Goal: Task Accomplishment & Management: Complete application form

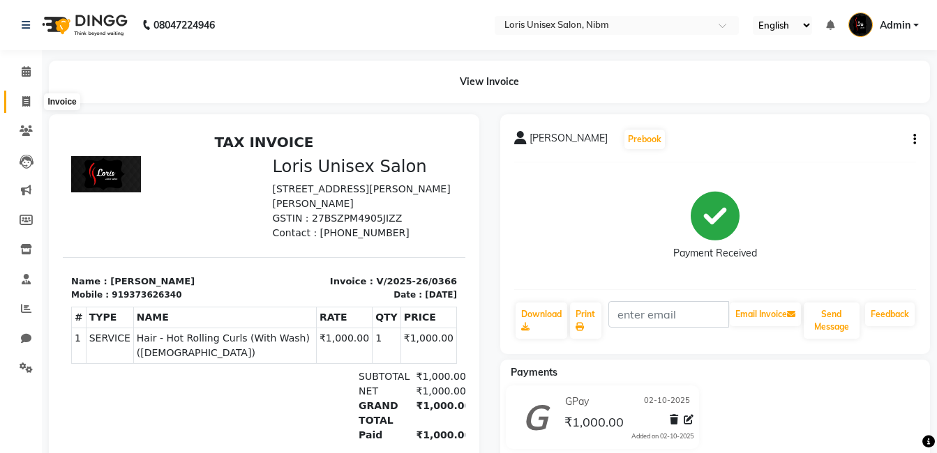
click at [33, 99] on span at bounding box center [26, 102] width 24 height 16
select select "service"
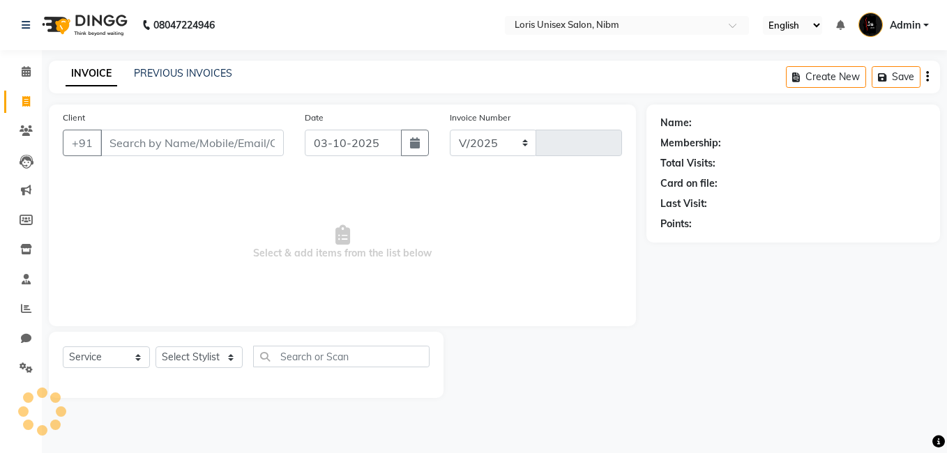
select select "2893"
type input "0367"
click at [404, 139] on button "button" at bounding box center [415, 143] width 28 height 27
select select "10"
select select "2025"
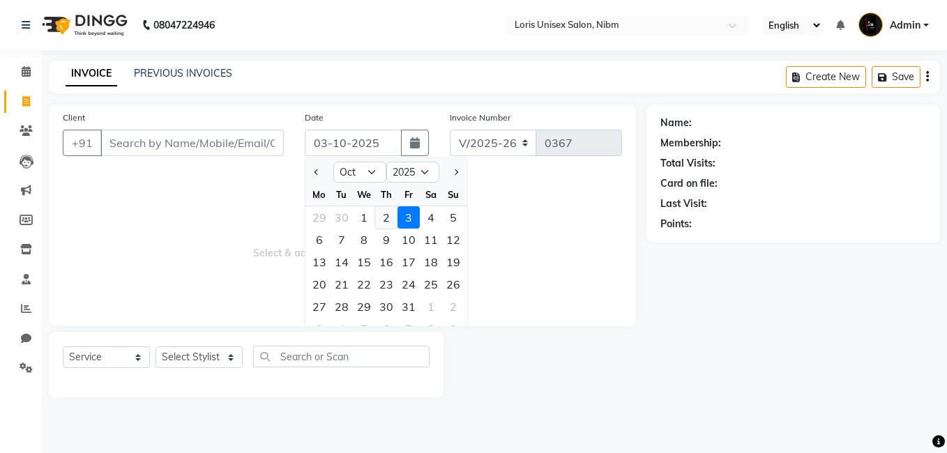
click at [387, 216] on div "2" at bounding box center [386, 217] width 22 height 22
type input "02-10-2025"
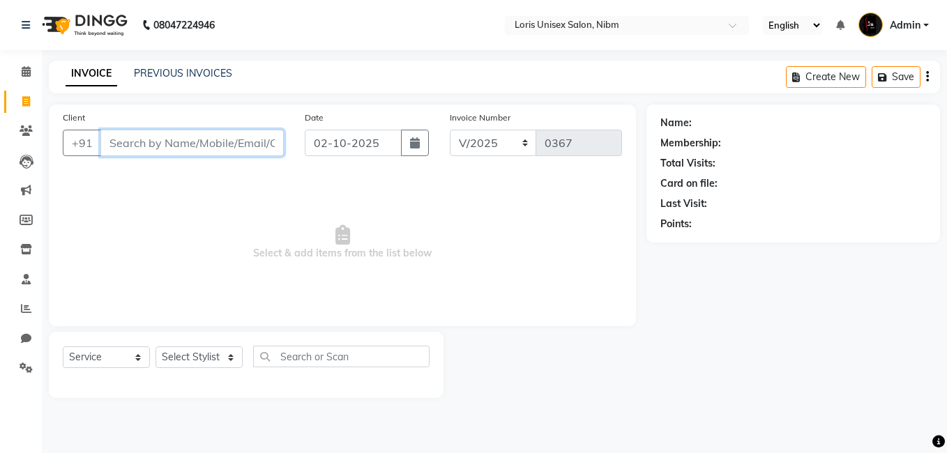
click at [156, 151] on input "Client" at bounding box center [191, 143] width 183 height 27
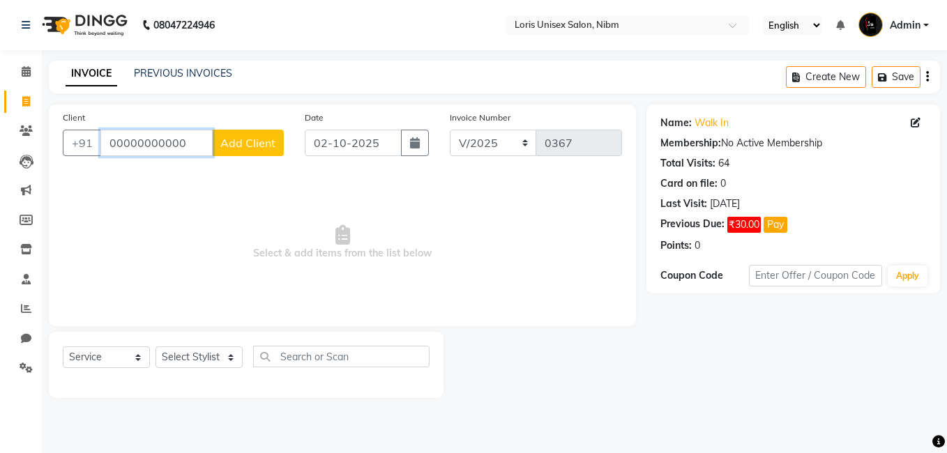
click at [187, 137] on input "00000000000" at bounding box center [156, 143] width 112 height 27
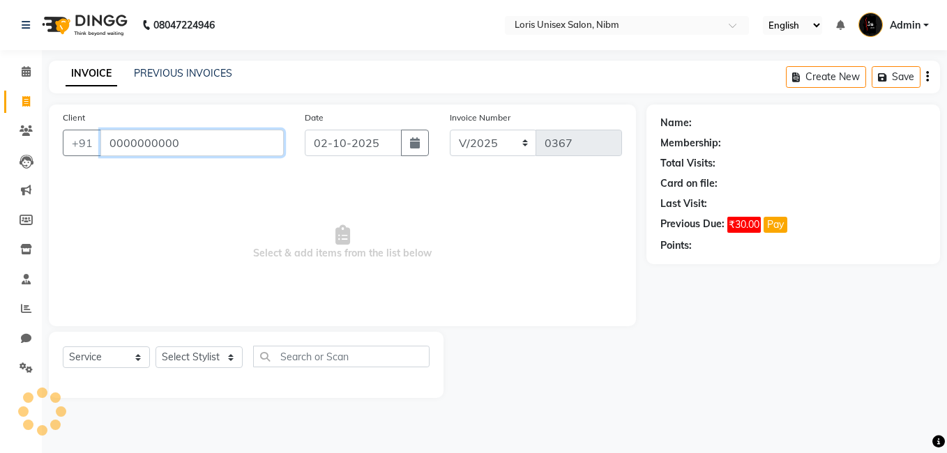
type input "0000000000"
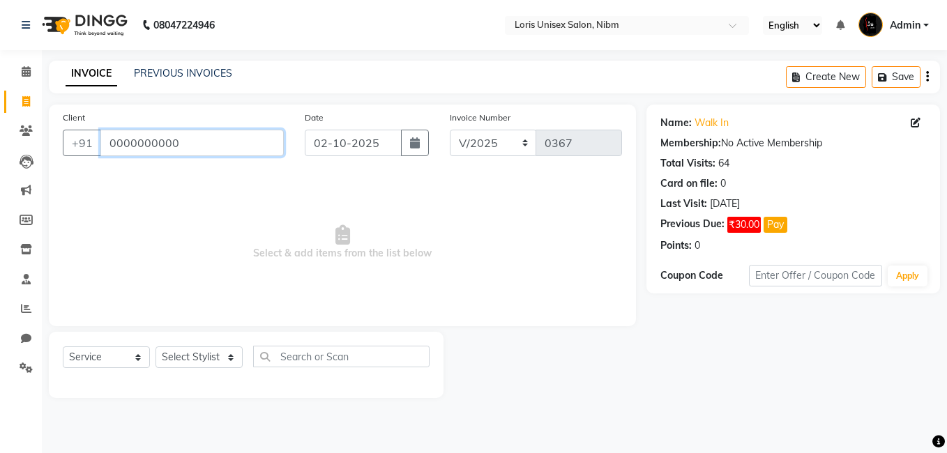
click at [187, 137] on input "0000000000" at bounding box center [191, 143] width 183 height 27
type input "n"
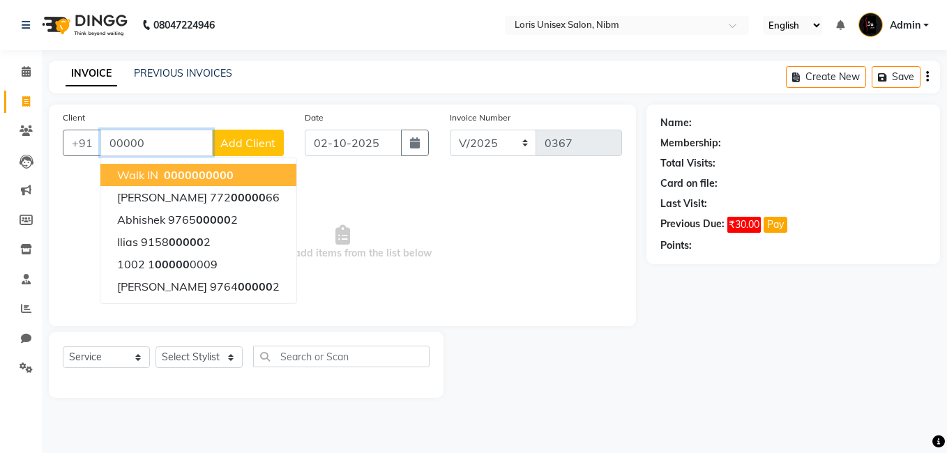
click at [201, 170] on span "00000" at bounding box center [216, 175] width 35 height 14
type input "0000000000"
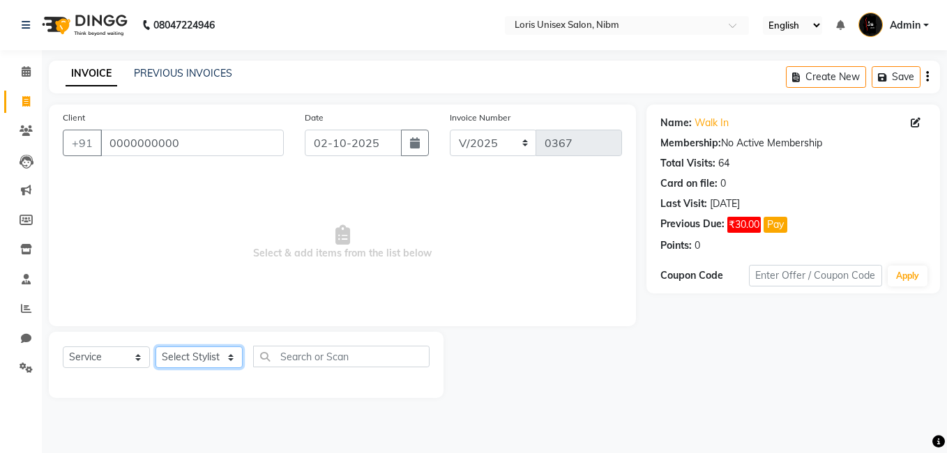
click at [227, 349] on select "Select Stylist [PERSON_NAME] [PERSON_NAME] Lucky MAJIT Manager [PERSON_NAME] [P…" at bounding box center [199, 358] width 87 height 22
select select "79302"
click at [156, 347] on select "Select Stylist [PERSON_NAME] [PERSON_NAME] Lucky MAJIT Manager [PERSON_NAME] [P…" at bounding box center [199, 358] width 87 height 22
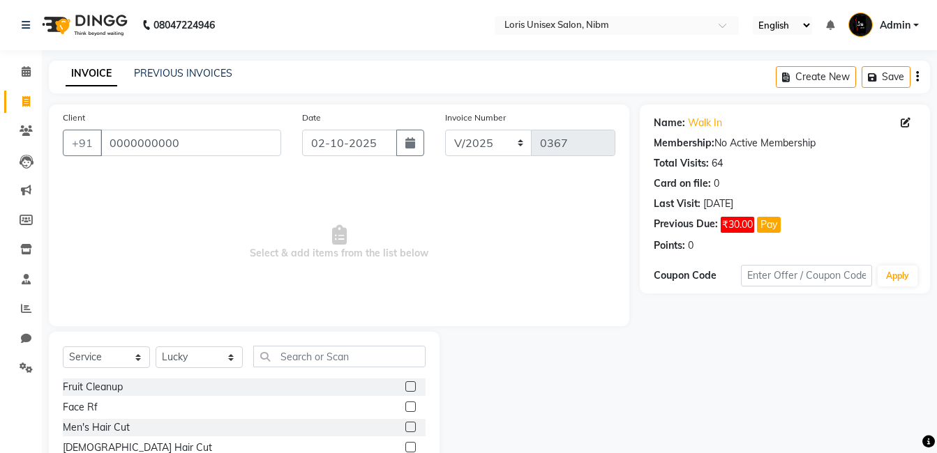
click at [207, 404] on div "Face Rf" at bounding box center [244, 407] width 363 height 17
click at [298, 354] on input "text" at bounding box center [339, 357] width 172 height 22
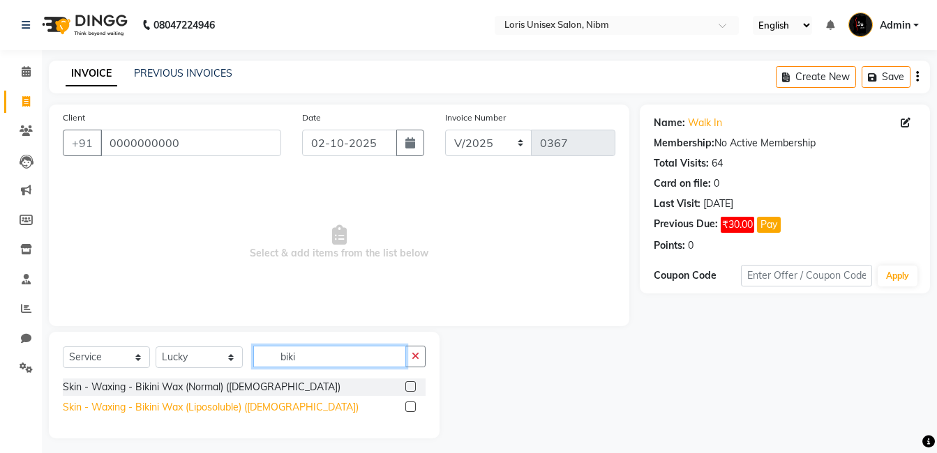
type input "biki"
click at [195, 409] on div "Skin - Waxing - Bikini Wax (Liposoluble) ([DEMOGRAPHIC_DATA])" at bounding box center [211, 407] width 296 height 15
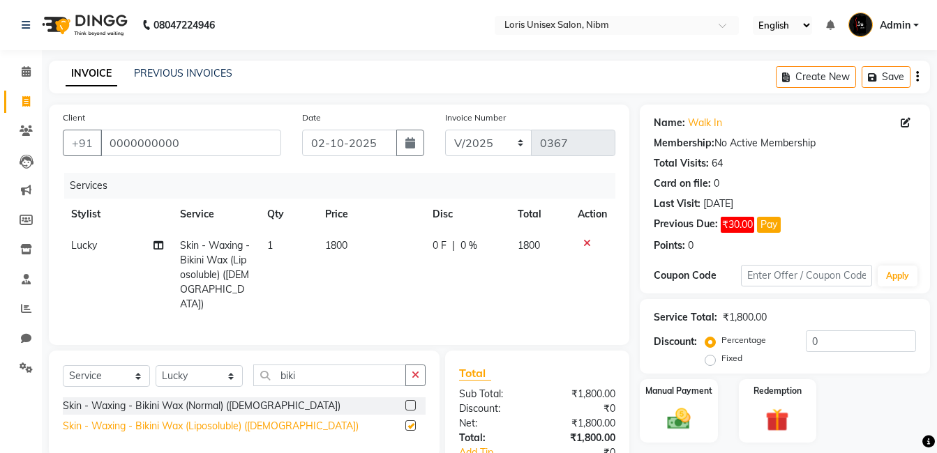
checkbox input "false"
click at [343, 240] on span "1800" at bounding box center [336, 245] width 22 height 13
select select "79302"
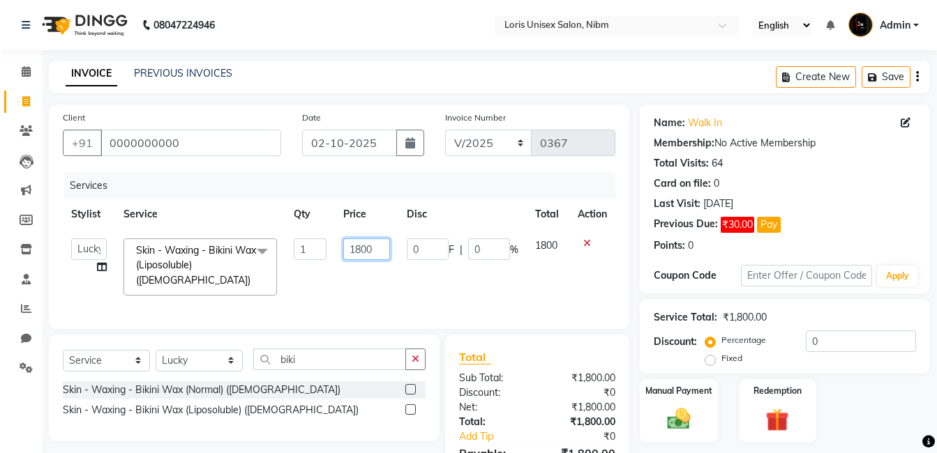
click at [360, 252] on input "1800" at bounding box center [366, 250] width 47 height 22
type input "1000"
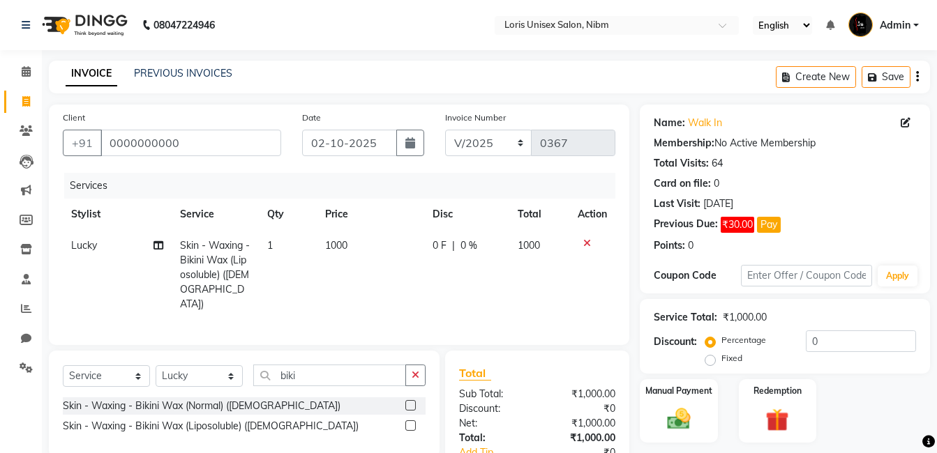
click at [380, 271] on td "1000" at bounding box center [370, 275] width 107 height 90
select select "79302"
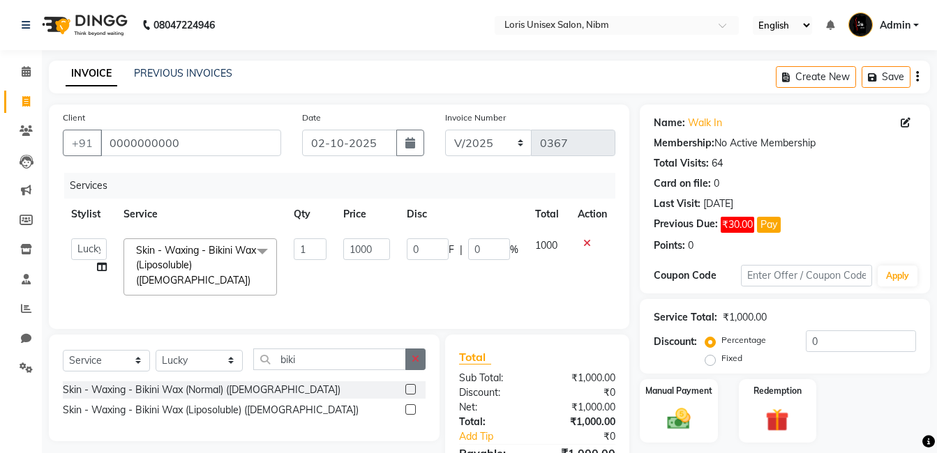
click at [418, 370] on button "button" at bounding box center [415, 360] width 20 height 22
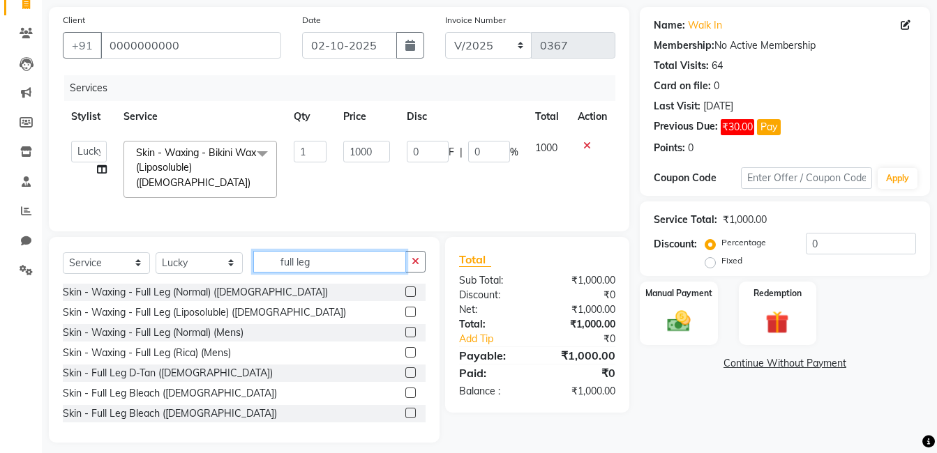
scroll to position [119, 0]
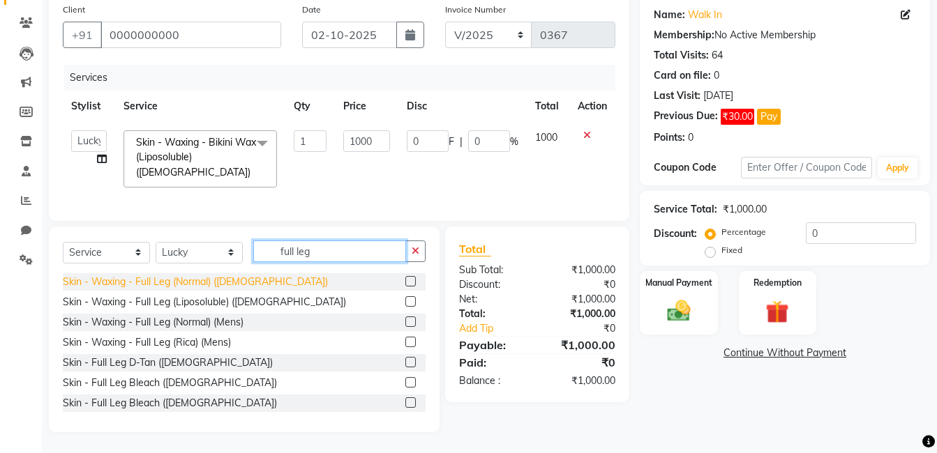
type input "full leg"
click at [188, 283] on div "Skin - Waxing - Full Leg (Normal) ([DEMOGRAPHIC_DATA])" at bounding box center [195, 282] width 265 height 15
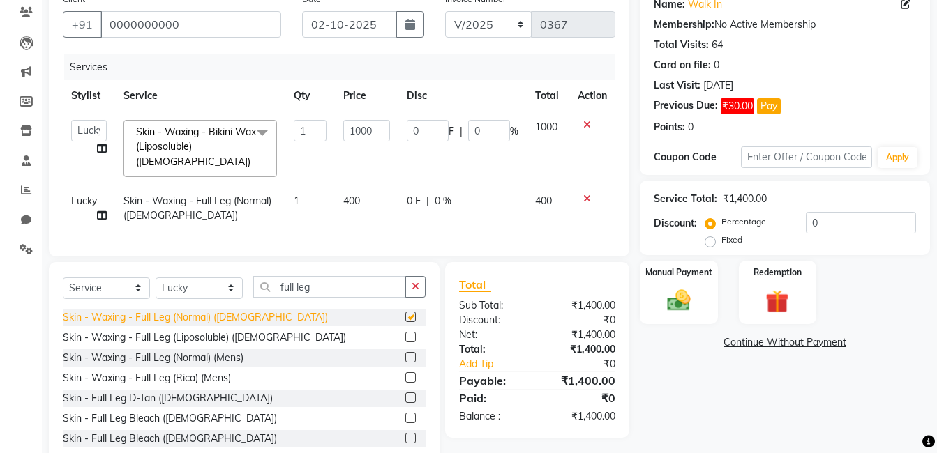
checkbox input "false"
click at [374, 196] on td "400" at bounding box center [367, 209] width 64 height 46
select select "79302"
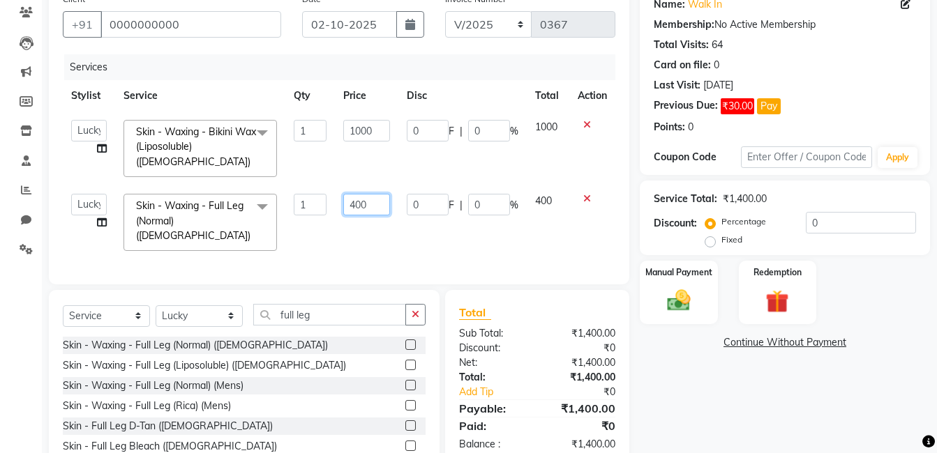
click at [354, 203] on input "400" at bounding box center [366, 205] width 47 height 22
type input "800"
click at [386, 230] on td "800" at bounding box center [367, 223] width 64 height 74
select select "79302"
click at [423, 313] on button "button" at bounding box center [415, 315] width 20 height 22
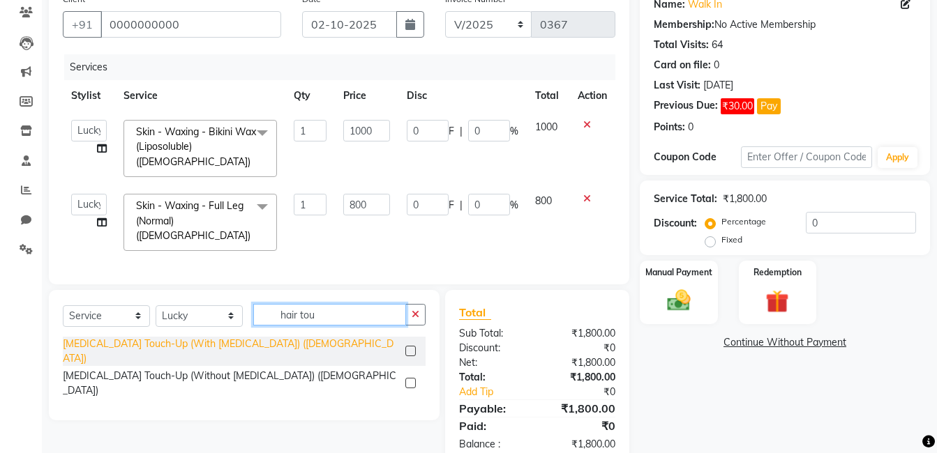
type input "hair tou"
click at [273, 340] on div "[MEDICAL_DATA] Touch-Up (With [MEDICAL_DATA]) ([DEMOGRAPHIC_DATA])" at bounding box center [231, 351] width 337 height 29
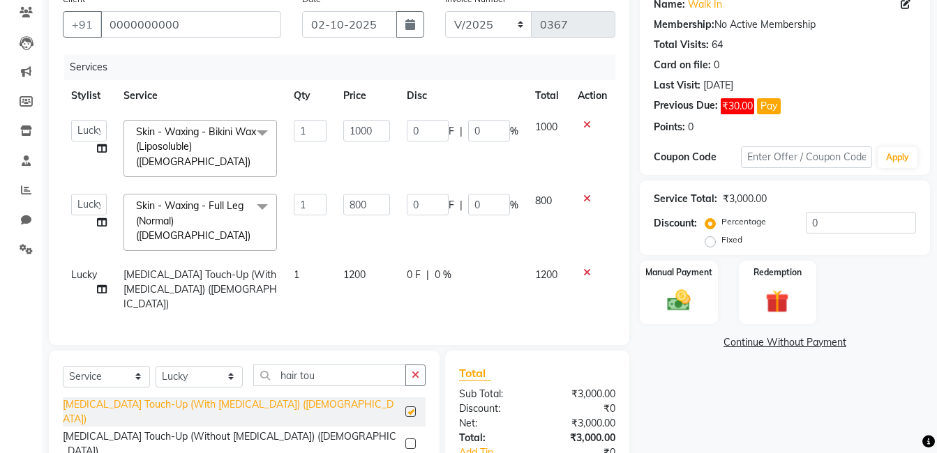
checkbox input "false"
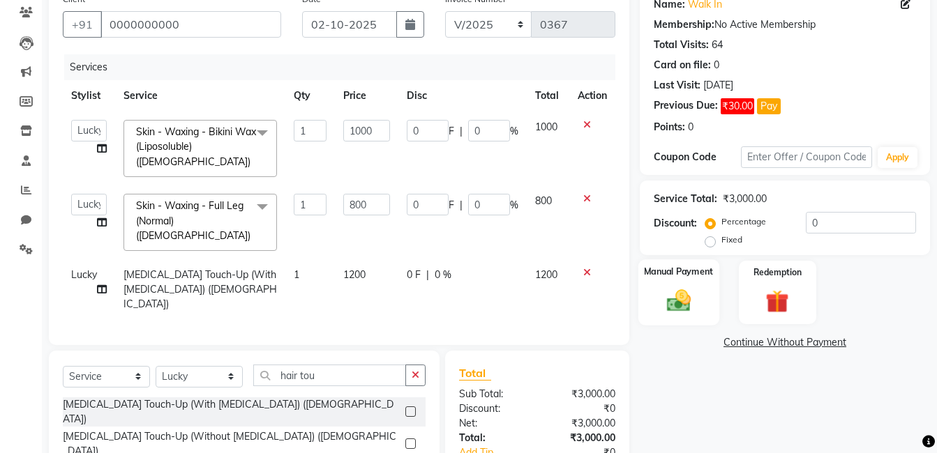
click at [656, 287] on div "Manual Payment" at bounding box center [678, 292] width 81 height 66
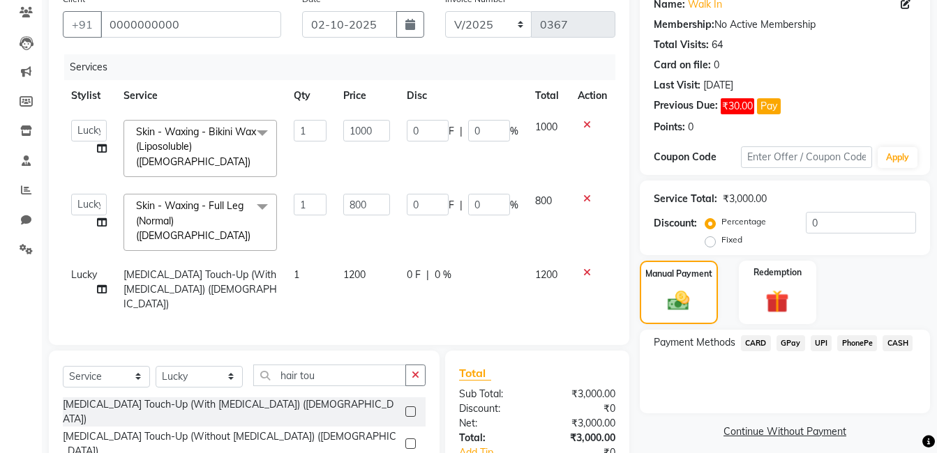
click at [759, 338] on span "CARD" at bounding box center [756, 343] width 30 height 16
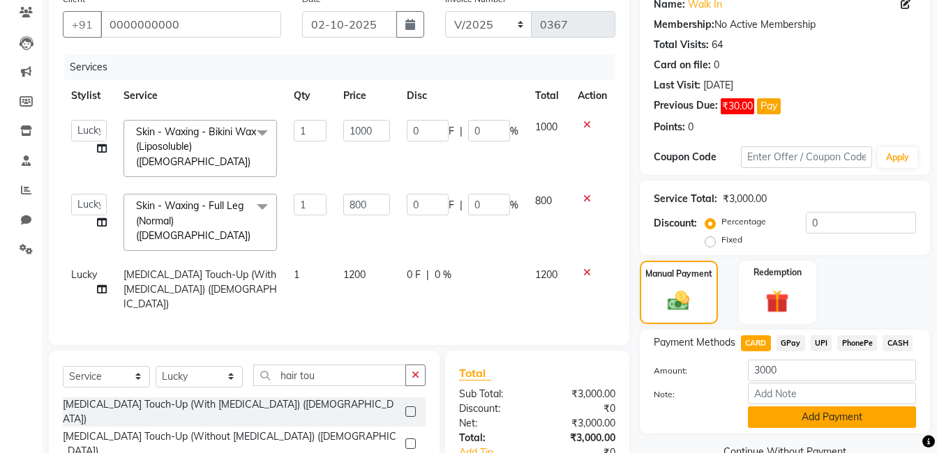
click at [842, 424] on button "Add Payment" at bounding box center [832, 418] width 168 height 22
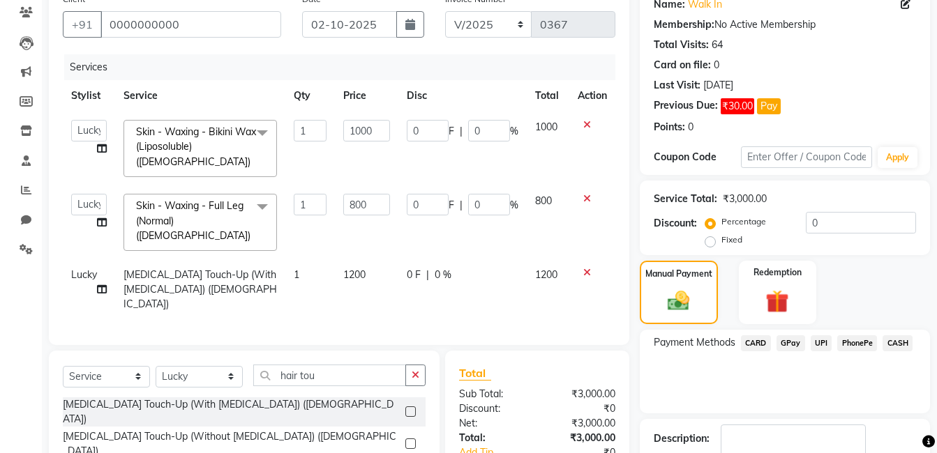
scroll to position [223, 0]
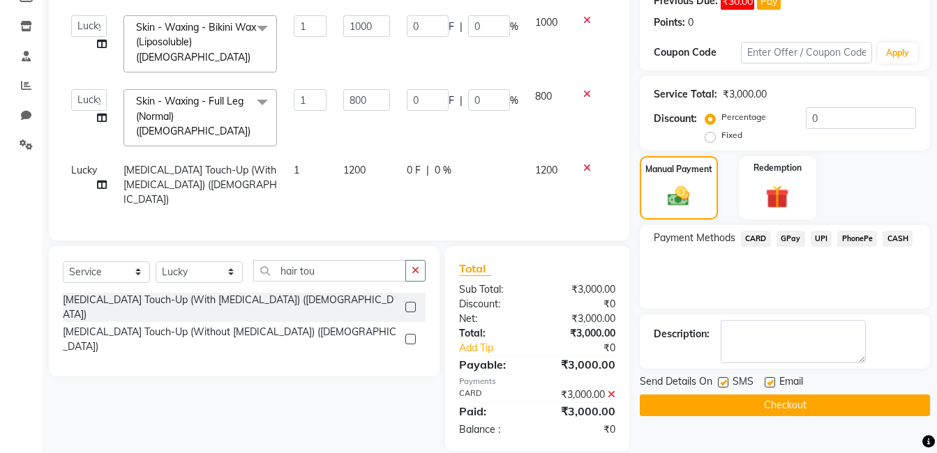
click at [861, 406] on button "Checkout" at bounding box center [785, 406] width 290 height 22
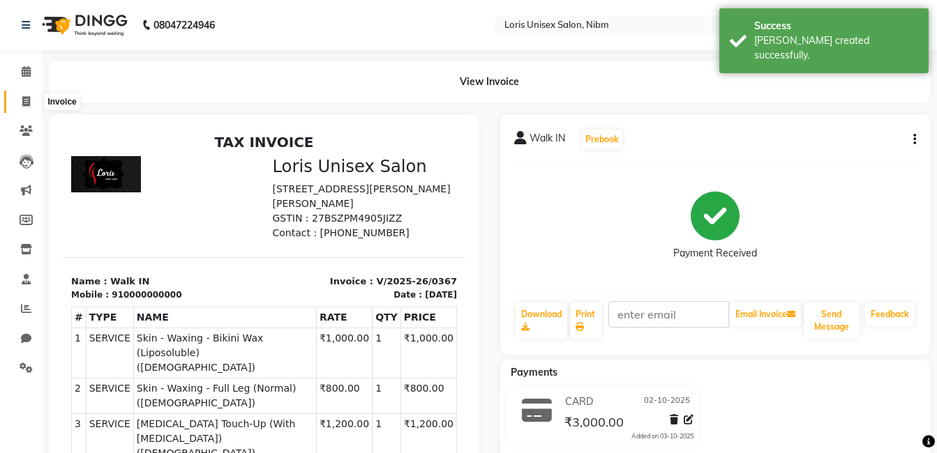
click at [20, 102] on span at bounding box center [26, 102] width 24 height 16
select select "service"
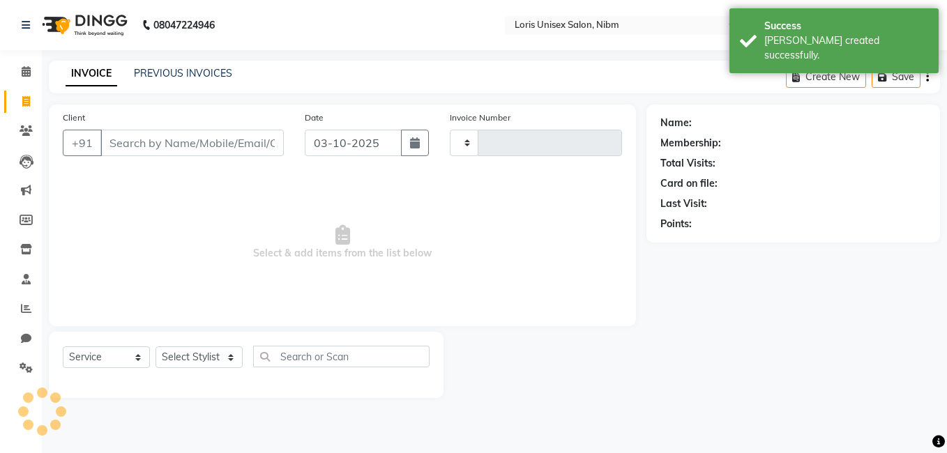
type input "0368"
select select "2893"
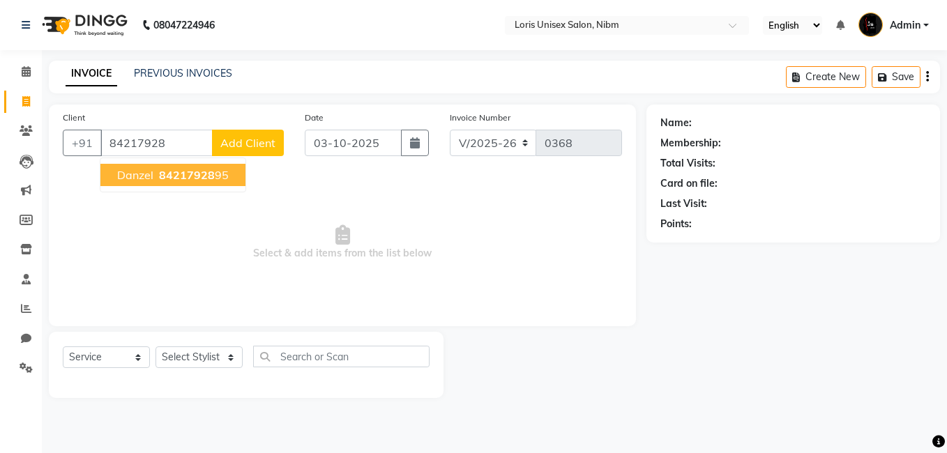
click at [195, 183] on button "danzel 84217928 95" at bounding box center [172, 175] width 145 height 22
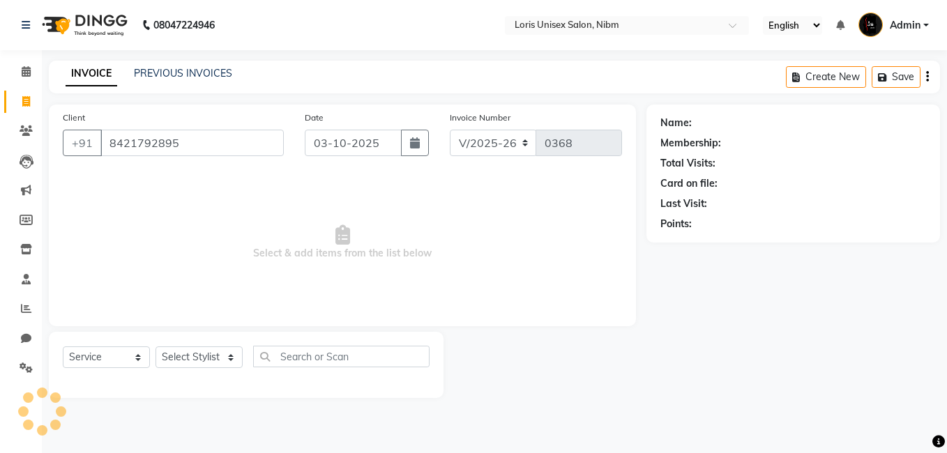
type input "8421792895"
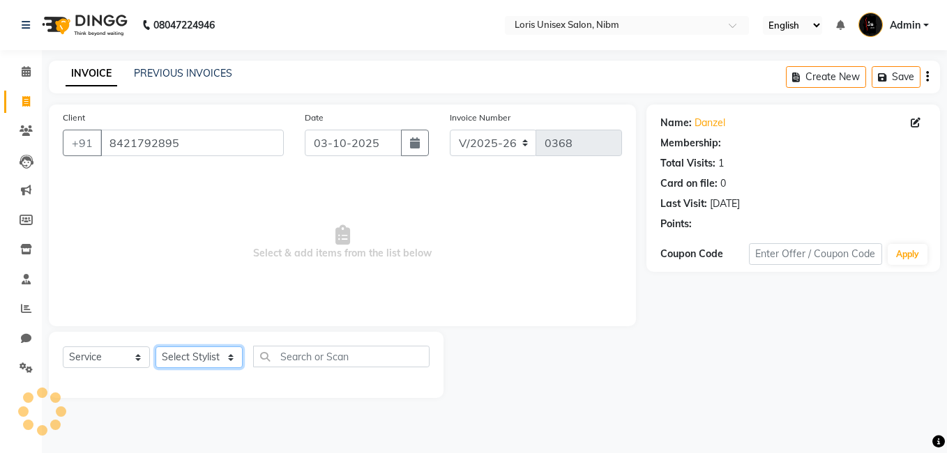
click at [225, 355] on select "Select Stylist [PERSON_NAME] [PERSON_NAME] Lucky MAJIT Manager [PERSON_NAME] [P…" at bounding box center [199, 358] width 87 height 22
select select "16501"
click at [156, 347] on select "Select Stylist [PERSON_NAME] [PERSON_NAME] Lucky MAJIT Manager [PERSON_NAME] [P…" at bounding box center [199, 358] width 87 height 22
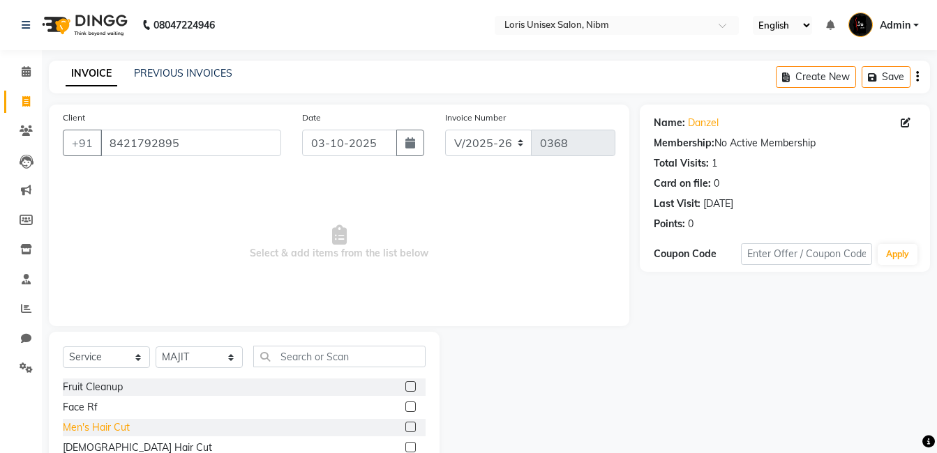
click at [101, 425] on div "Men's Hair Cut" at bounding box center [96, 428] width 67 height 15
checkbox input "false"
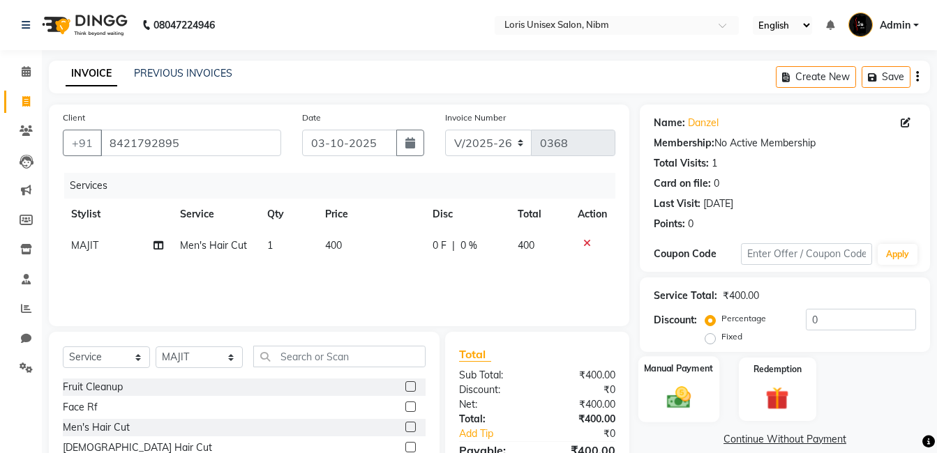
click at [656, 386] on div "Manual Payment" at bounding box center [678, 389] width 81 height 66
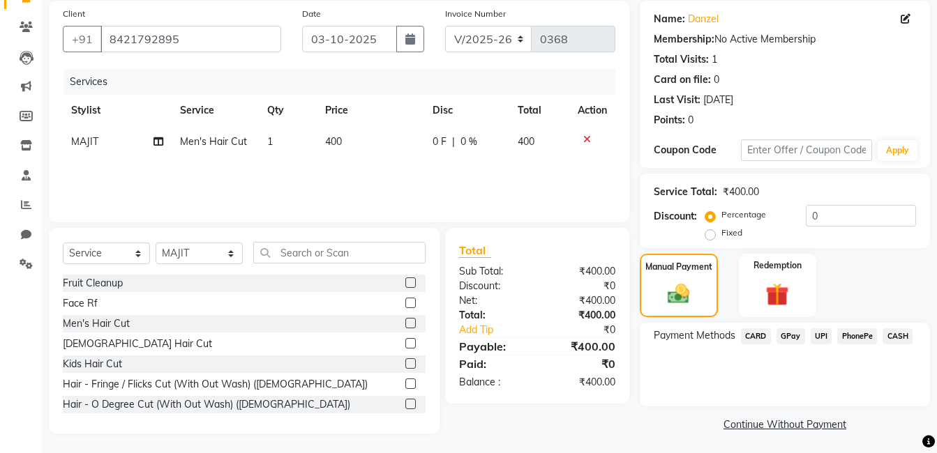
scroll to position [107, 0]
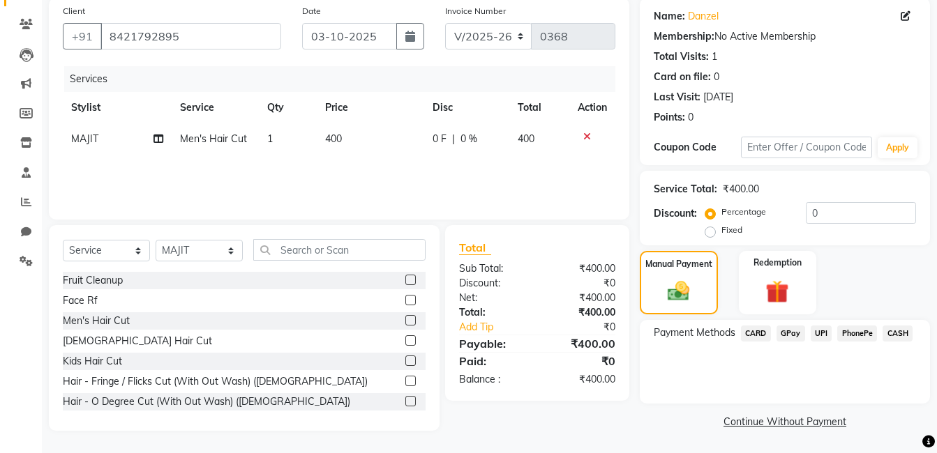
click at [897, 338] on span "CASH" at bounding box center [897, 334] width 30 height 16
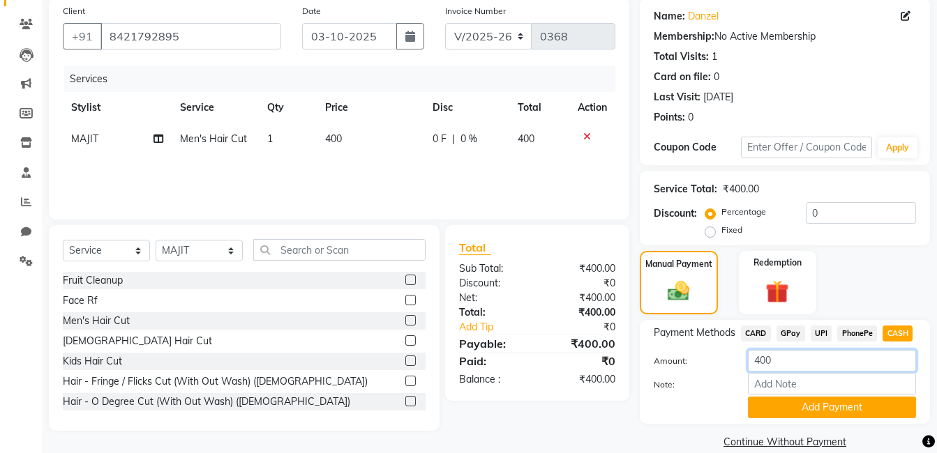
click at [790, 368] on input "400" at bounding box center [832, 361] width 168 height 22
type input "4"
type input "200"
click at [721, 399] on div at bounding box center [690, 408] width 94 height 22
click at [835, 409] on button "Add Payment" at bounding box center [832, 408] width 168 height 22
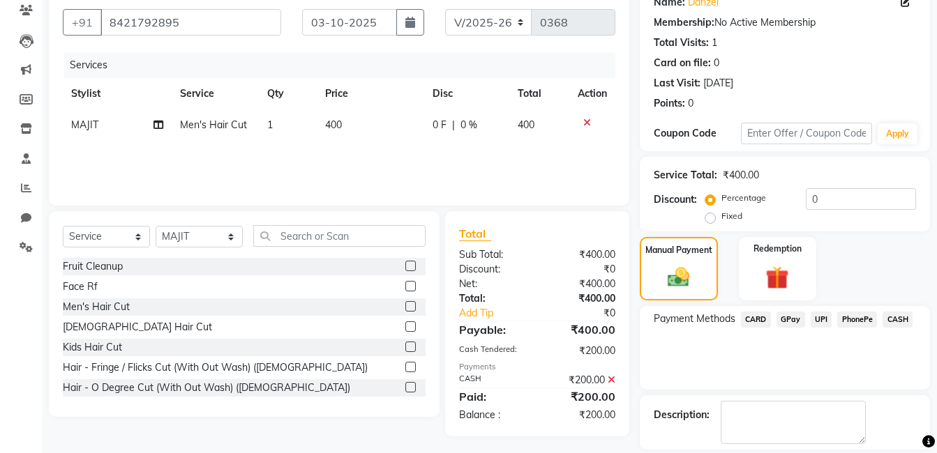
scroll to position [186, 0]
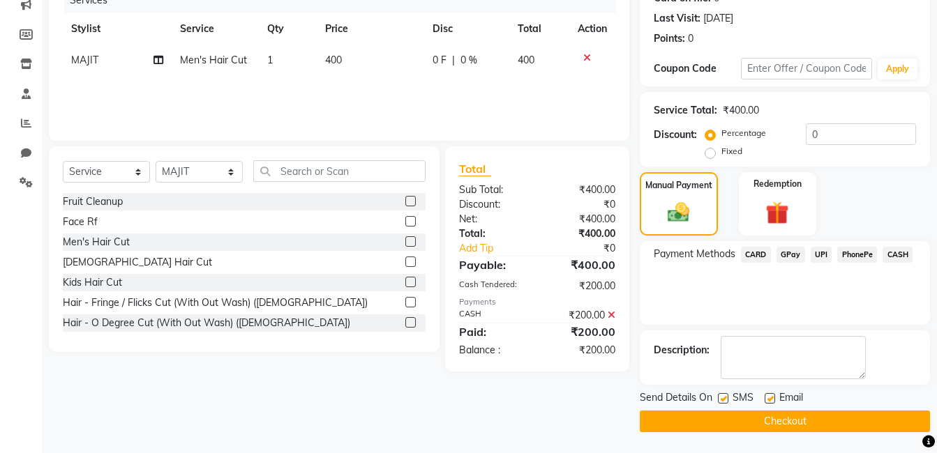
click at [795, 258] on span "GPay" at bounding box center [790, 255] width 29 height 16
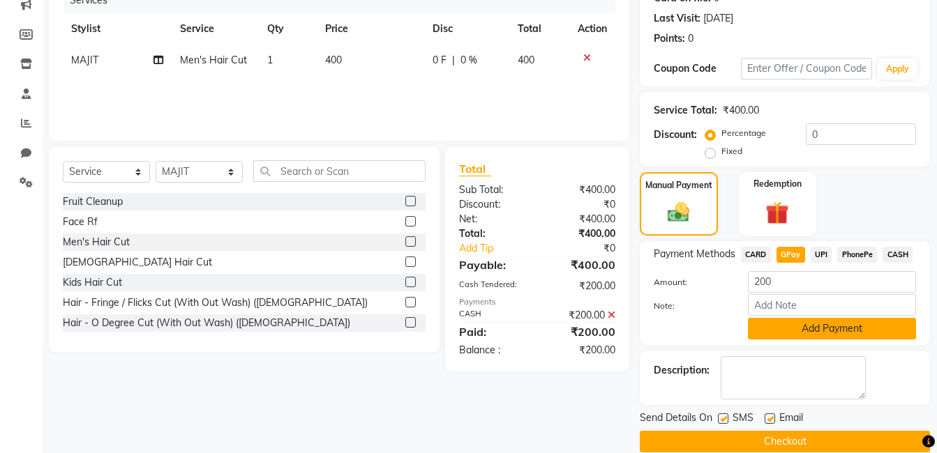
click at [816, 335] on button "Add Payment" at bounding box center [832, 329] width 168 height 22
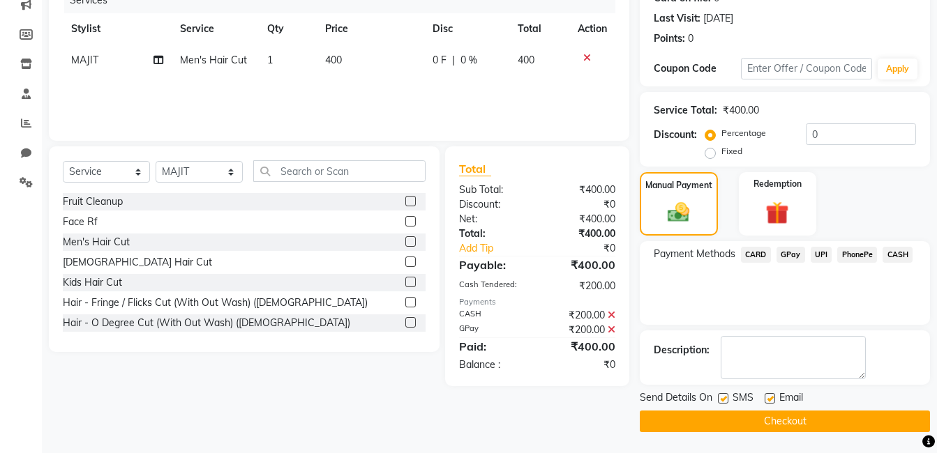
click at [867, 420] on button "Checkout" at bounding box center [785, 422] width 290 height 22
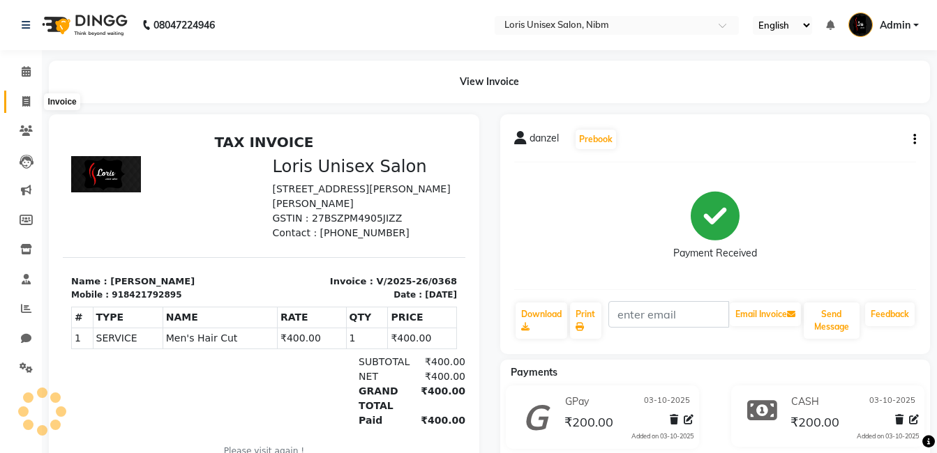
click at [29, 96] on icon at bounding box center [26, 101] width 8 height 10
select select "service"
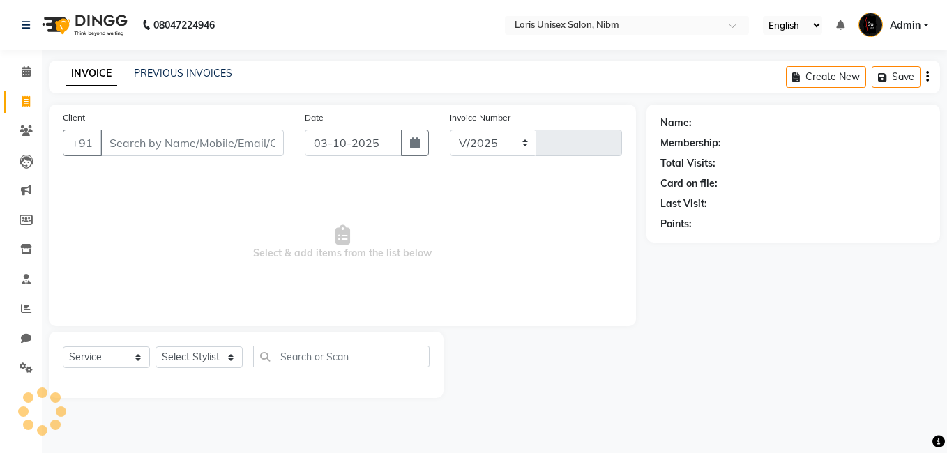
select select "2893"
type input "0369"
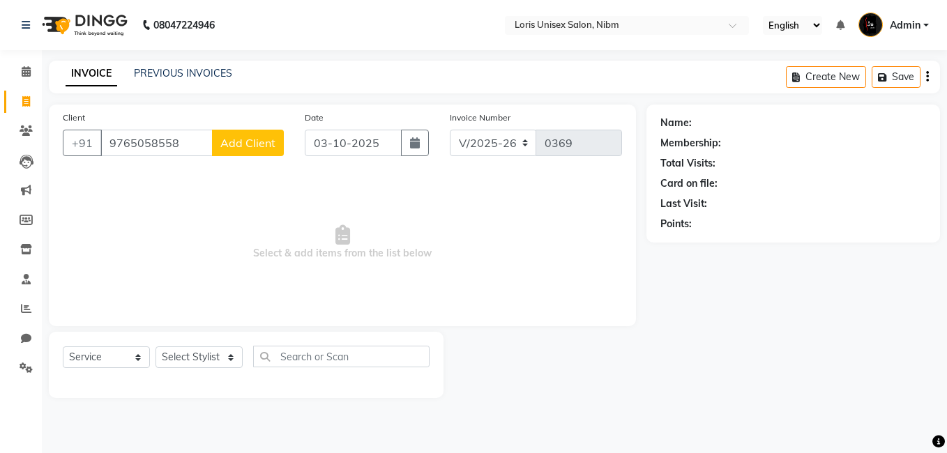
type input "9765058558"
click at [262, 137] on span "Add Client" at bounding box center [247, 143] width 55 height 14
select select "22"
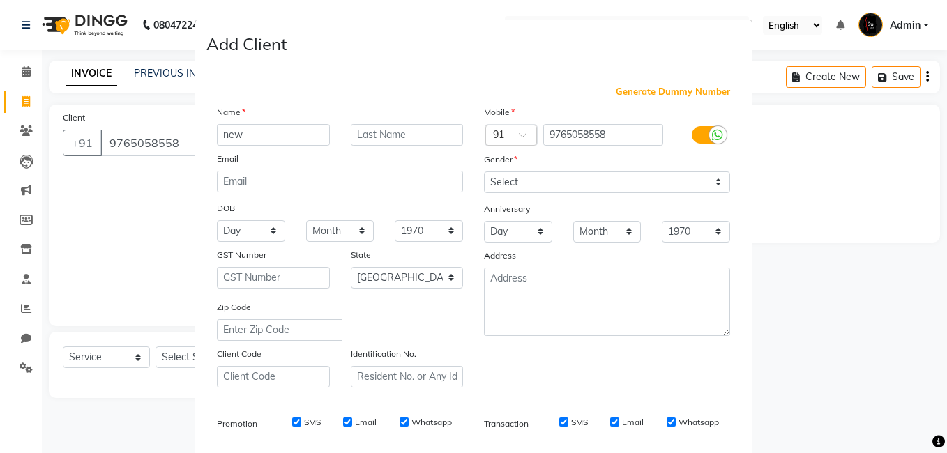
type input "new"
click at [697, 189] on select "Select [DEMOGRAPHIC_DATA] [DEMOGRAPHIC_DATA] Other Prefer Not To Say" at bounding box center [607, 183] width 246 height 22
select select "[DEMOGRAPHIC_DATA]"
click at [484, 172] on select "Select [DEMOGRAPHIC_DATA] [DEMOGRAPHIC_DATA] Other Prefer Not To Say" at bounding box center [607, 183] width 246 height 22
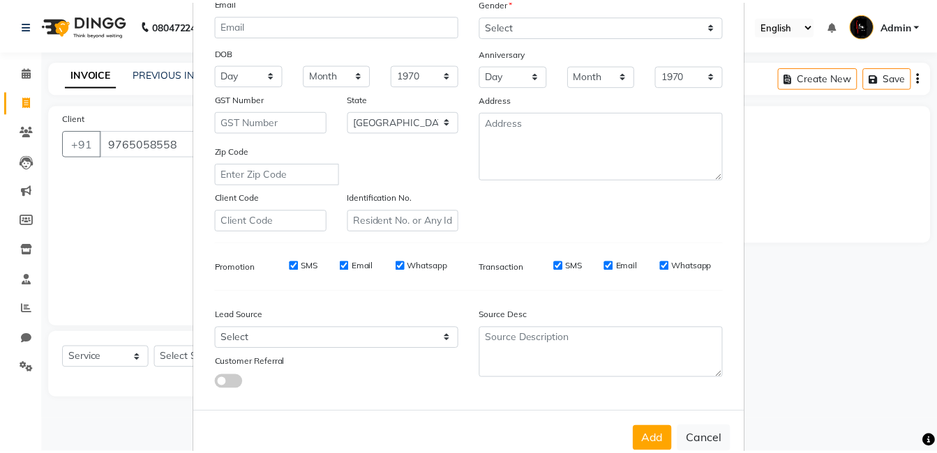
scroll to position [190, 0]
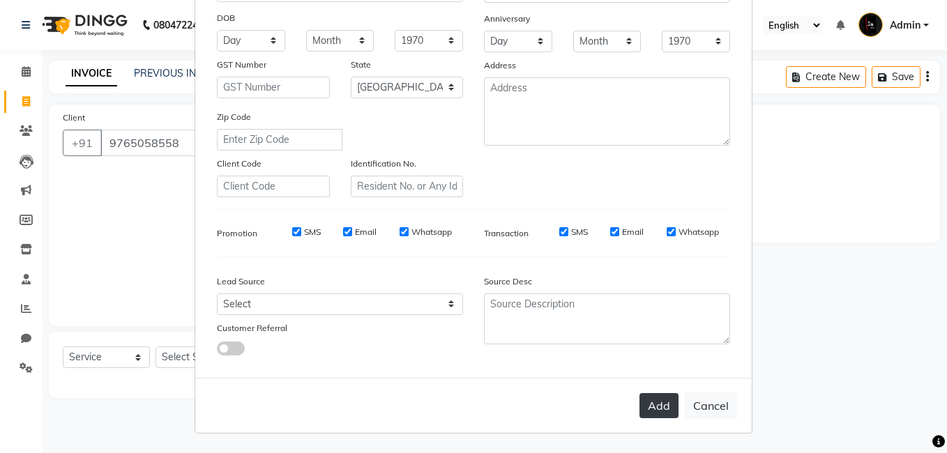
click at [649, 406] on button "Add" at bounding box center [659, 405] width 39 height 25
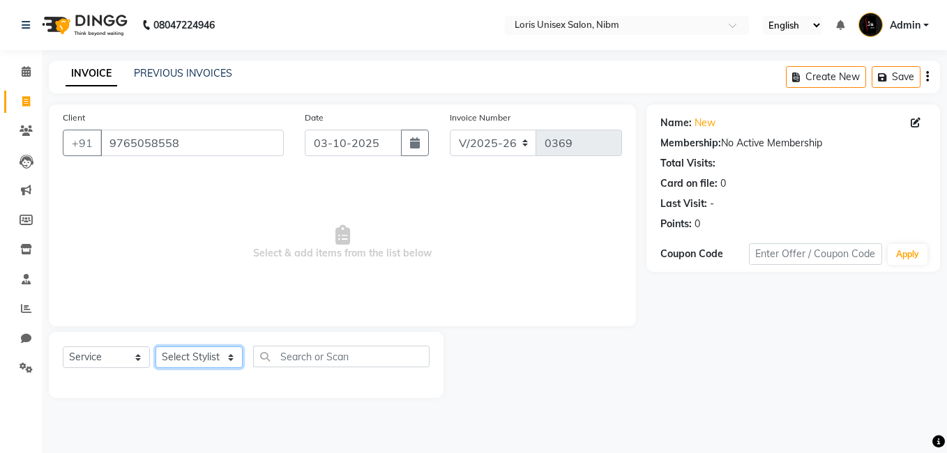
click at [227, 356] on select "Select Stylist [PERSON_NAME] [PERSON_NAME] Lucky MAJIT Manager [PERSON_NAME] [P…" at bounding box center [199, 358] width 87 height 22
select select "88476"
click at [156, 347] on select "Select Stylist [PERSON_NAME] [PERSON_NAME] Lucky MAJIT Manager [PERSON_NAME] [P…" at bounding box center [199, 358] width 87 height 22
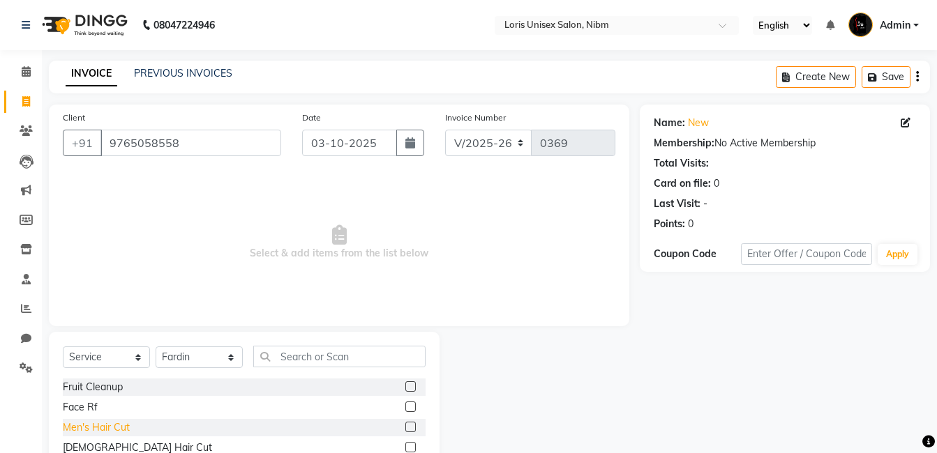
click at [121, 424] on div "Men's Hair Cut" at bounding box center [96, 428] width 67 height 15
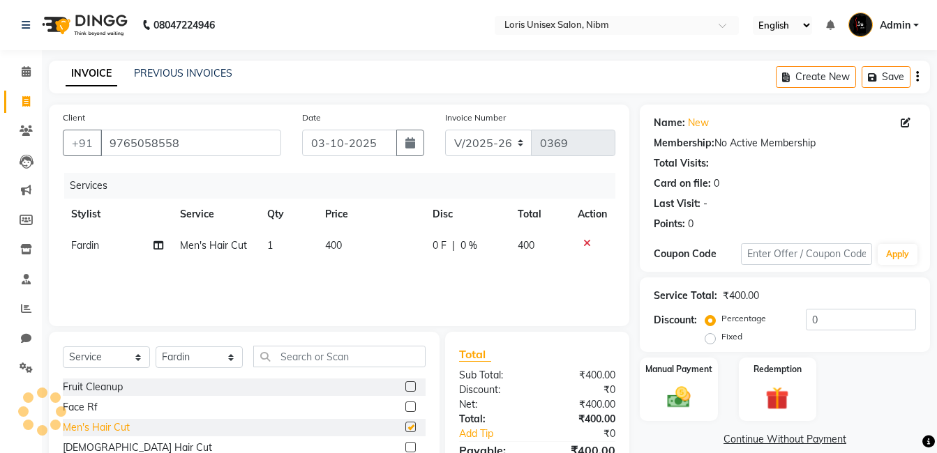
checkbox input "false"
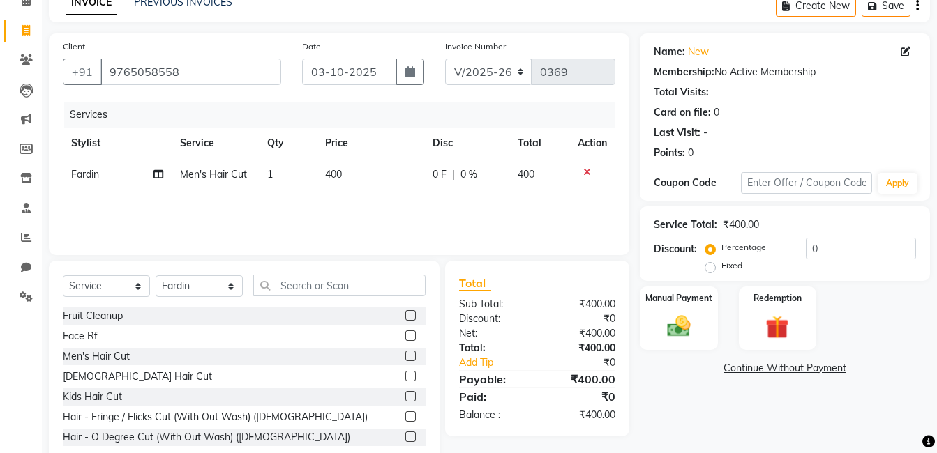
scroll to position [105, 0]
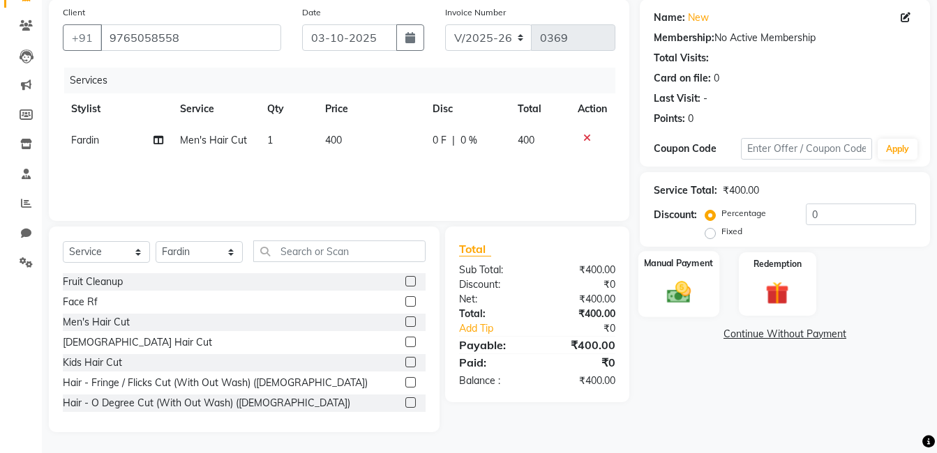
click at [677, 289] on img at bounding box center [678, 292] width 39 height 28
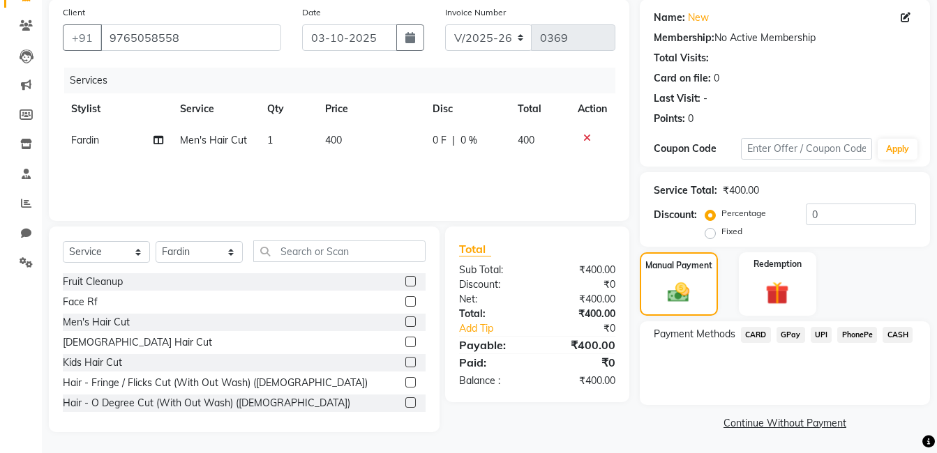
click at [792, 340] on span "GPay" at bounding box center [790, 335] width 29 height 16
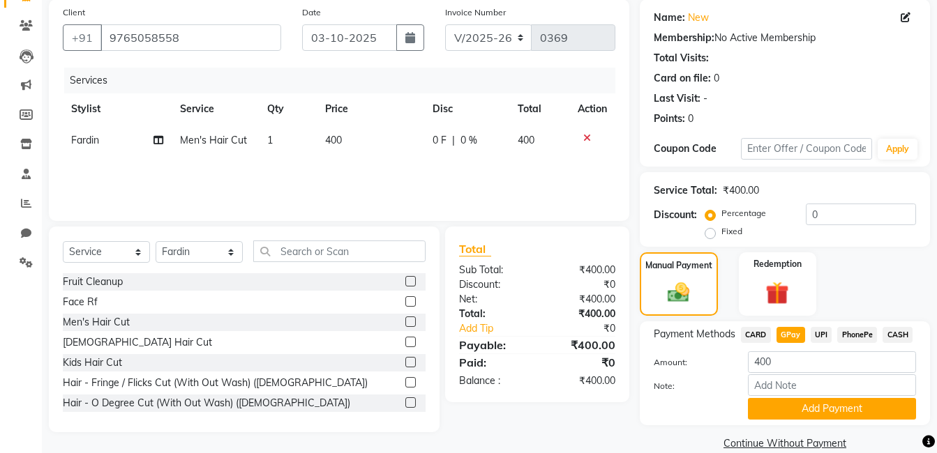
click at [825, 421] on div "Payment Methods CARD GPay UPI PhonePe CASH Amount: 400 Note: Add Payment" at bounding box center [785, 373] width 290 height 104
click at [836, 406] on button "Add Payment" at bounding box center [832, 409] width 168 height 22
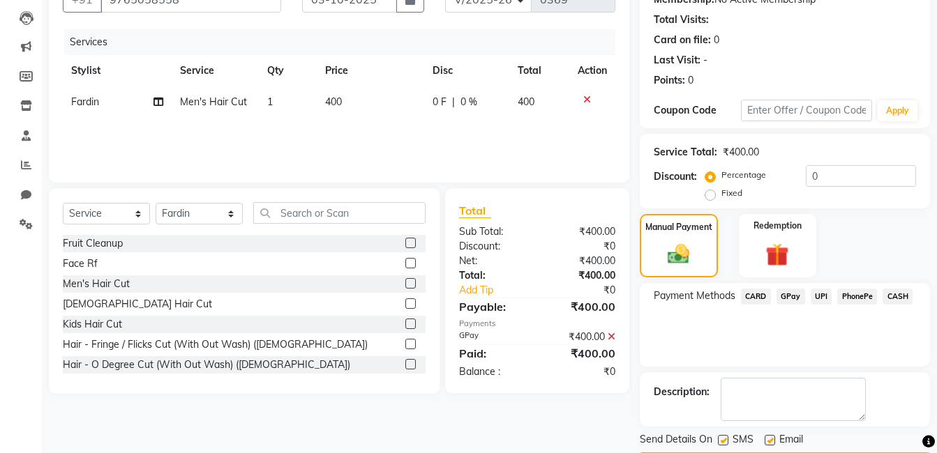
scroll to position [186, 0]
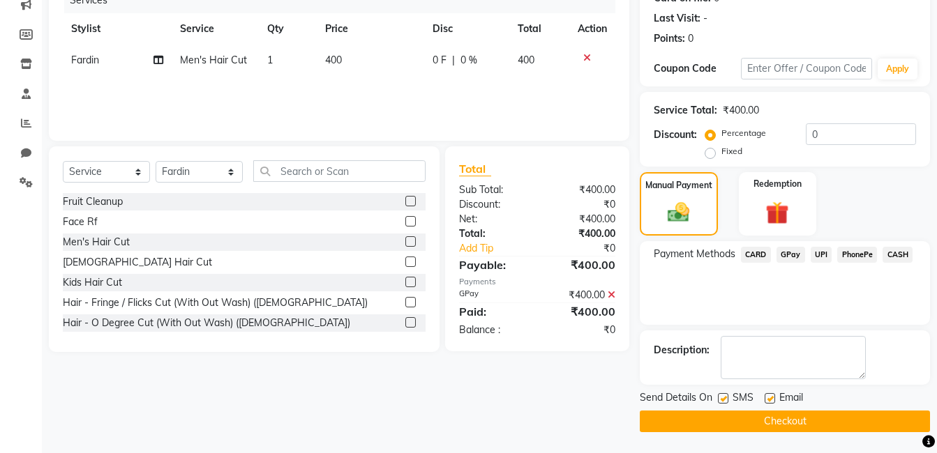
click at [884, 423] on button "Checkout" at bounding box center [785, 422] width 290 height 22
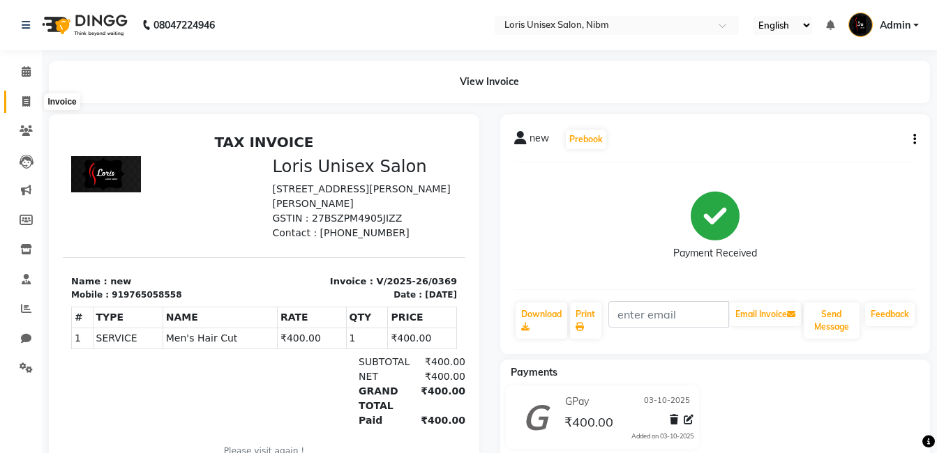
click at [19, 94] on span at bounding box center [26, 102] width 24 height 16
select select "service"
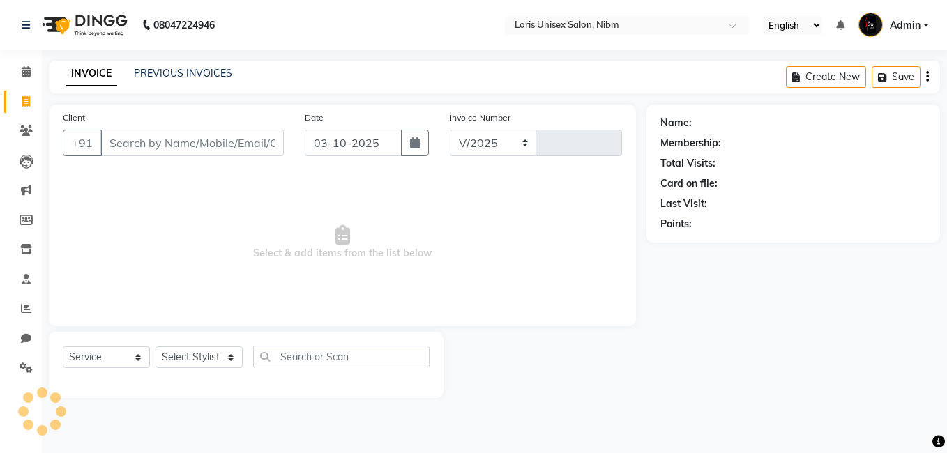
select select "2893"
type input "0370"
drag, startPoint x: 149, startPoint y: 123, endPoint x: 146, endPoint y: 145, distance: 22.4
click at [146, 145] on div "Client +91" at bounding box center [173, 138] width 242 height 57
click at [146, 145] on input "Client" at bounding box center [191, 143] width 183 height 27
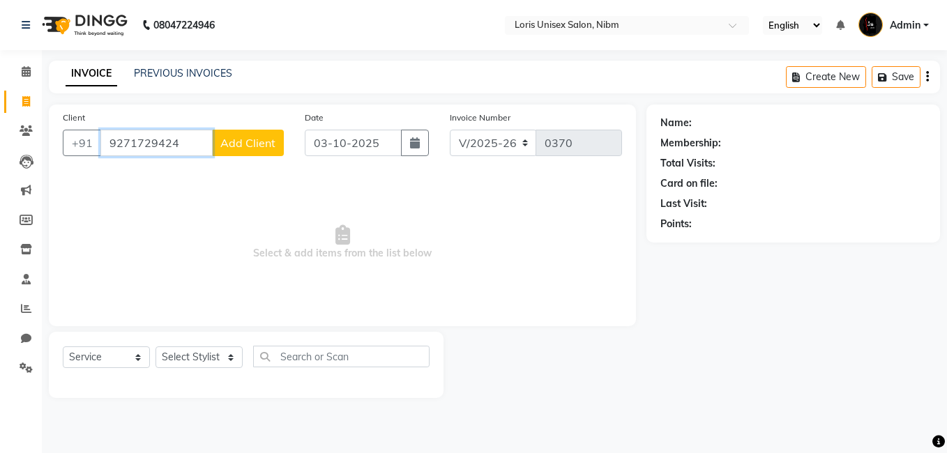
type input "9271729424"
click at [248, 149] on span "Add Client" at bounding box center [247, 143] width 55 height 14
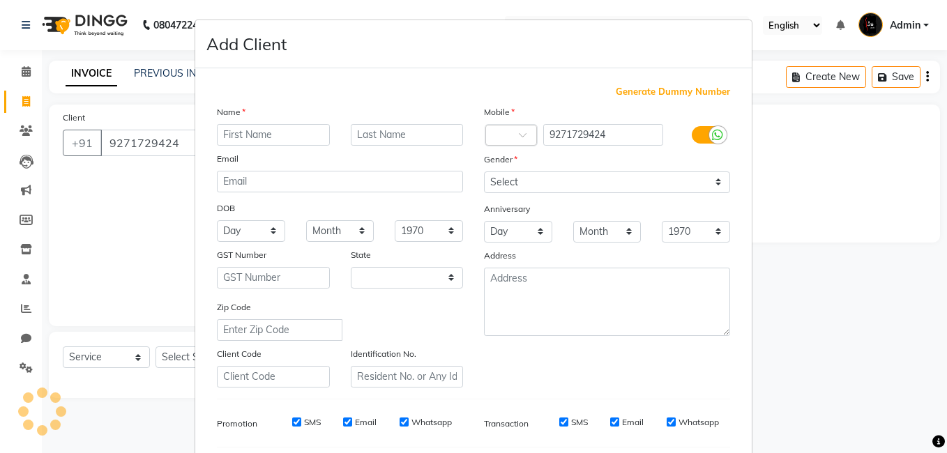
select select "22"
type input "Akash"
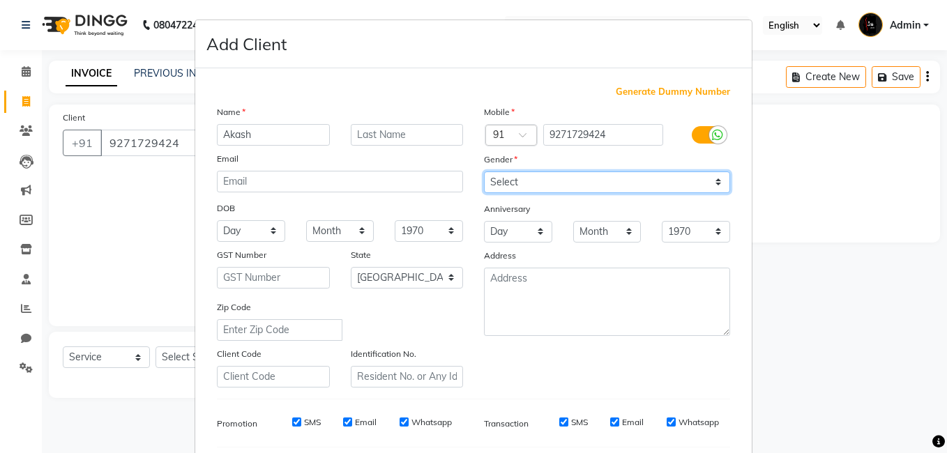
click at [717, 179] on select "Select [DEMOGRAPHIC_DATA] [DEMOGRAPHIC_DATA] Other Prefer Not To Say" at bounding box center [607, 183] width 246 height 22
select select "[DEMOGRAPHIC_DATA]"
click at [484, 172] on select "Select [DEMOGRAPHIC_DATA] [DEMOGRAPHIC_DATA] Other Prefer Not To Say" at bounding box center [607, 183] width 246 height 22
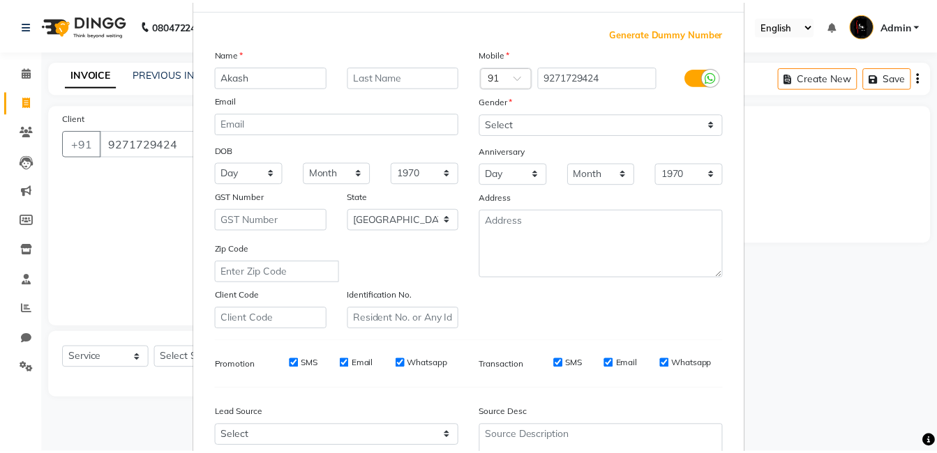
scroll to position [190, 0]
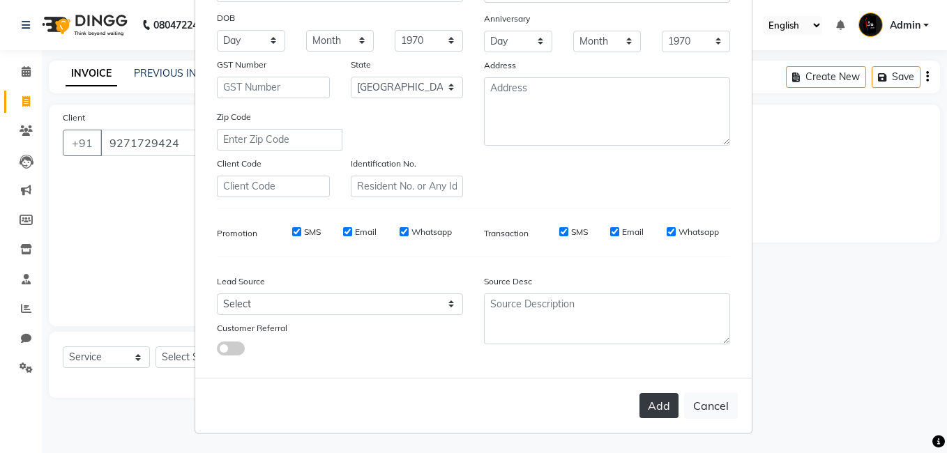
click at [648, 404] on button "Add" at bounding box center [659, 405] width 39 height 25
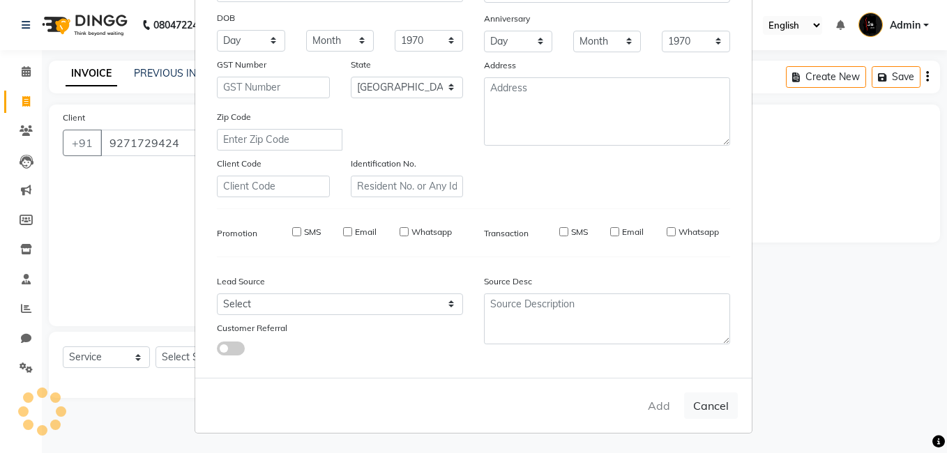
select select
select select "null"
select select
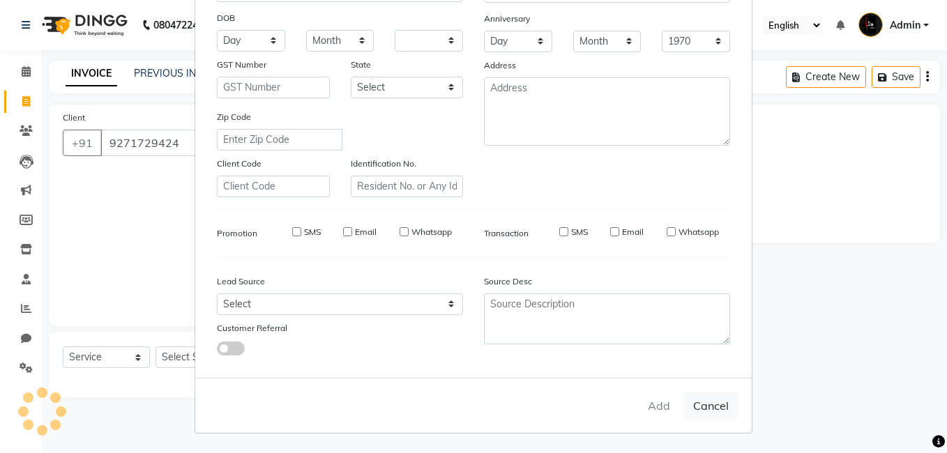
select select
checkbox input "false"
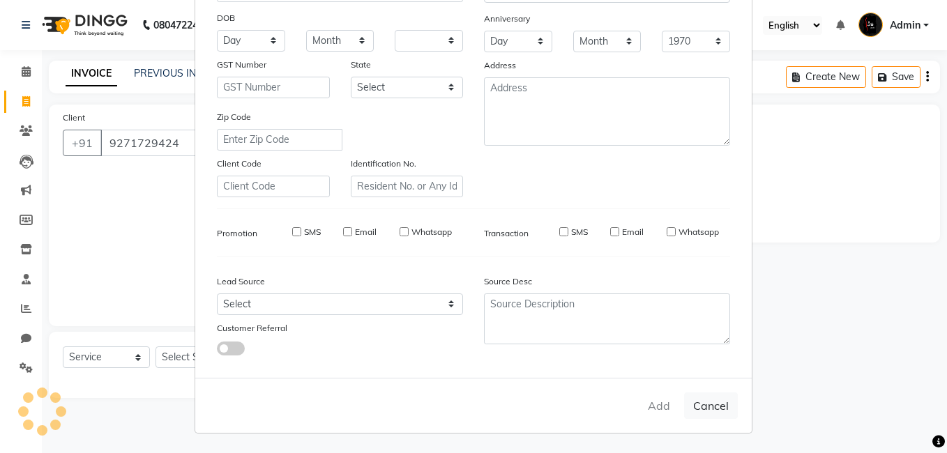
checkbox input "false"
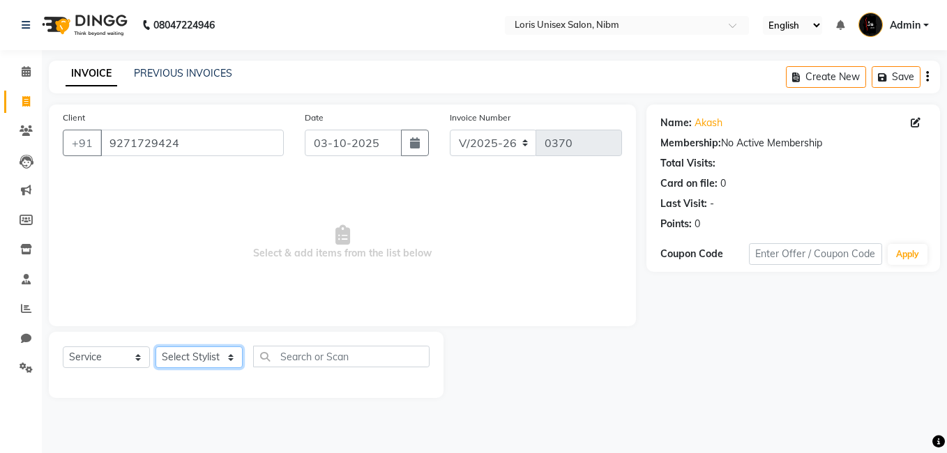
click at [216, 352] on select "Select Stylist [PERSON_NAME] [PERSON_NAME] Lucky MAJIT Manager [PERSON_NAME] [P…" at bounding box center [199, 358] width 87 height 22
select select "18652"
click at [156, 347] on select "Select Stylist [PERSON_NAME] [PERSON_NAME] Lucky MAJIT Manager [PERSON_NAME] [P…" at bounding box center [199, 358] width 87 height 22
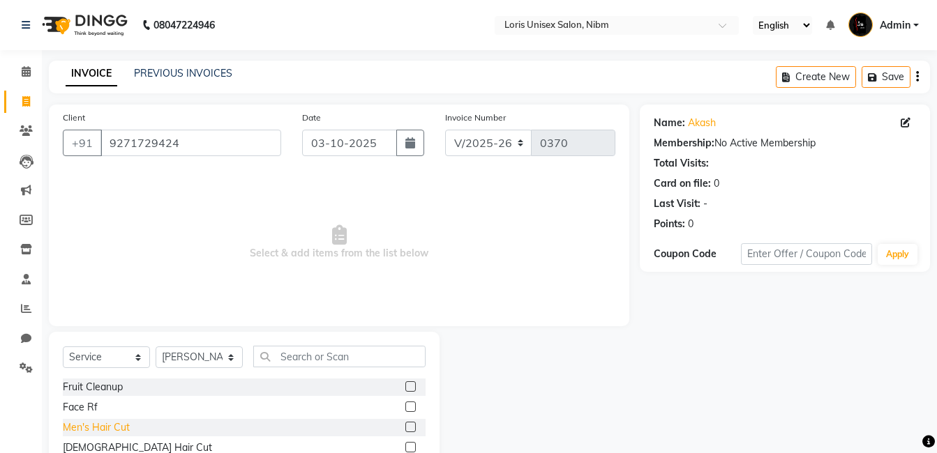
click at [110, 423] on div "Men's Hair Cut" at bounding box center [96, 428] width 67 height 15
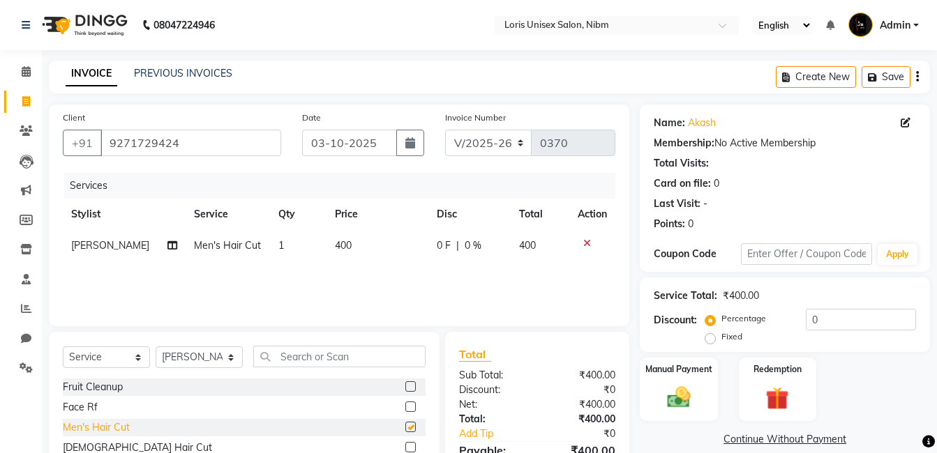
checkbox input "false"
click at [321, 359] on input "text" at bounding box center [339, 357] width 172 height 22
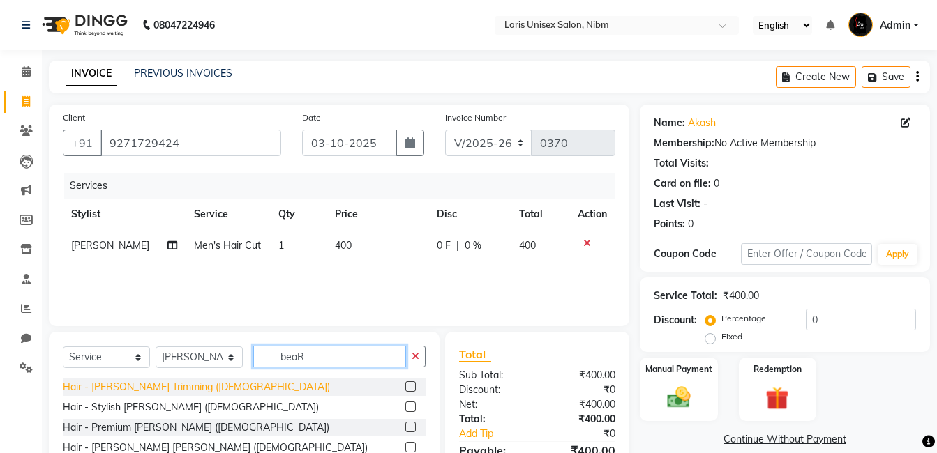
type input "beaR"
click at [164, 392] on div "Hair - [PERSON_NAME] Trimming ([DEMOGRAPHIC_DATA])" at bounding box center [196, 387] width 267 height 15
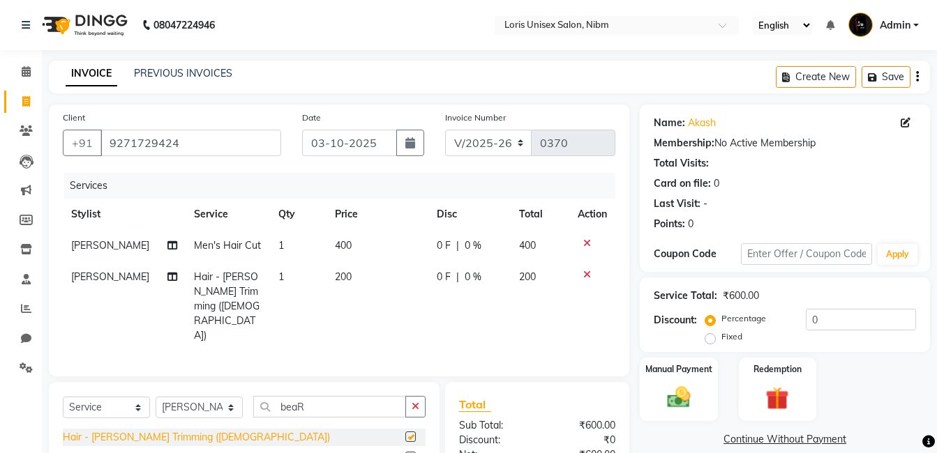
checkbox input "false"
click at [415, 396] on button "button" at bounding box center [415, 407] width 20 height 22
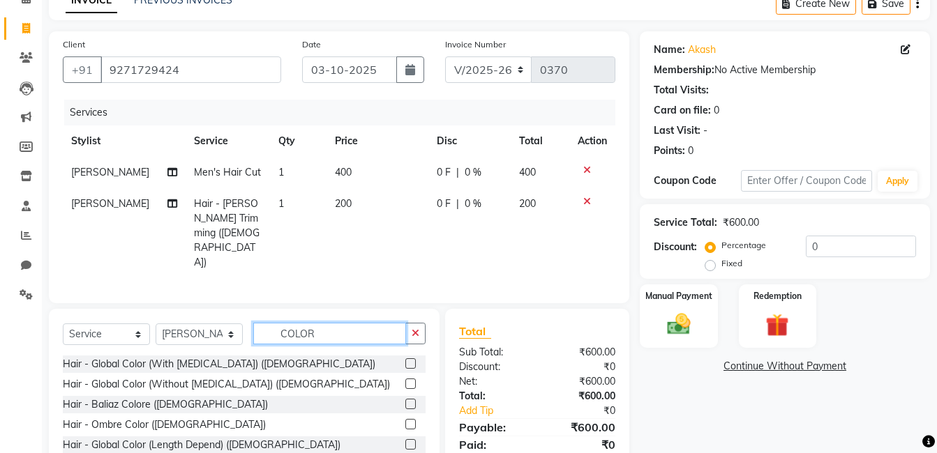
scroll to position [104, 0]
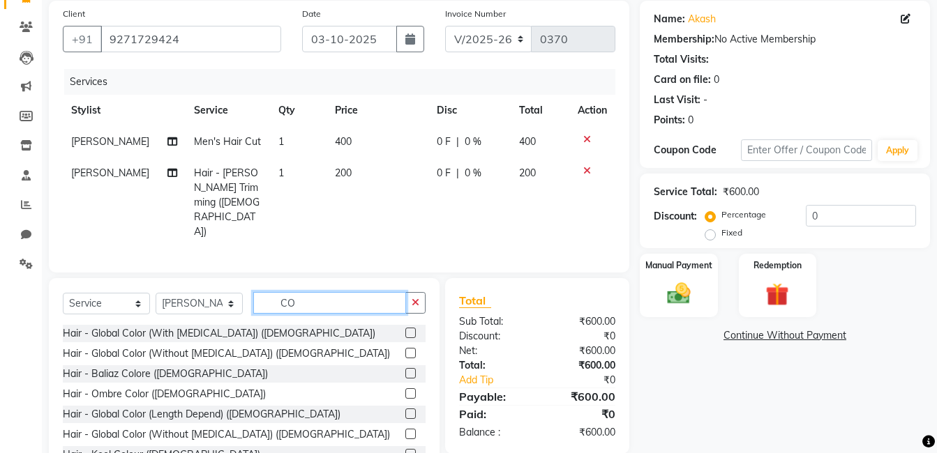
type input "C"
type input "c"
click at [351, 292] on input "color" at bounding box center [329, 303] width 153 height 22
type input "color [DEMOGRAPHIC_DATA]"
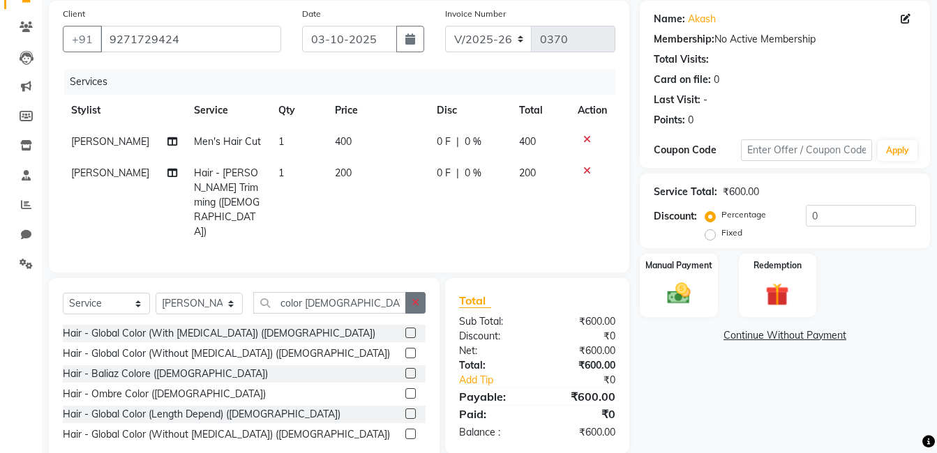
click at [418, 292] on button "button" at bounding box center [415, 303] width 20 height 22
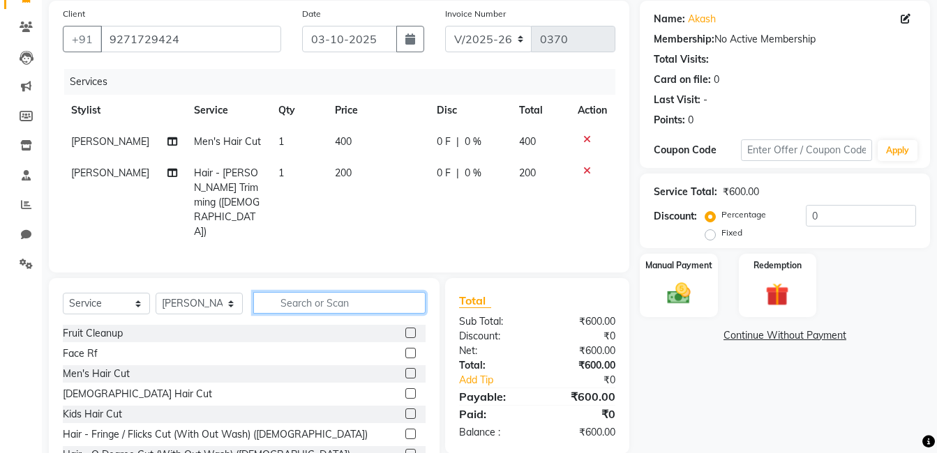
click at [319, 292] on input "text" at bounding box center [339, 303] width 172 height 22
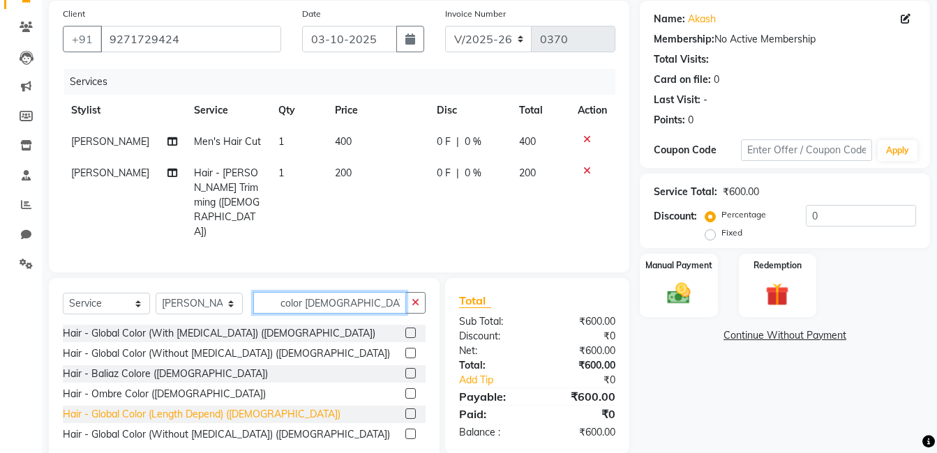
type input "color [DEMOGRAPHIC_DATA]"
click at [203, 407] on div "Hair - Global Color (Length Depend) ([DEMOGRAPHIC_DATA])" at bounding box center [202, 414] width 278 height 15
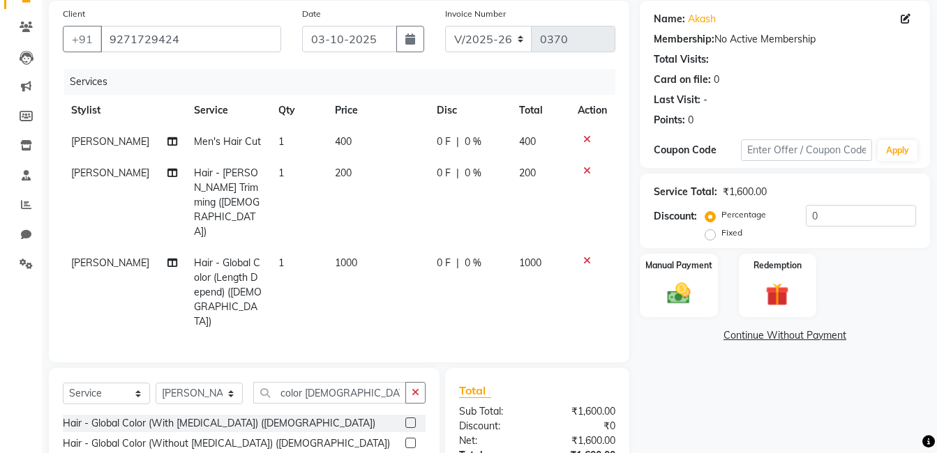
checkbox input "false"
click at [339, 248] on td "1000" at bounding box center [377, 293] width 102 height 90
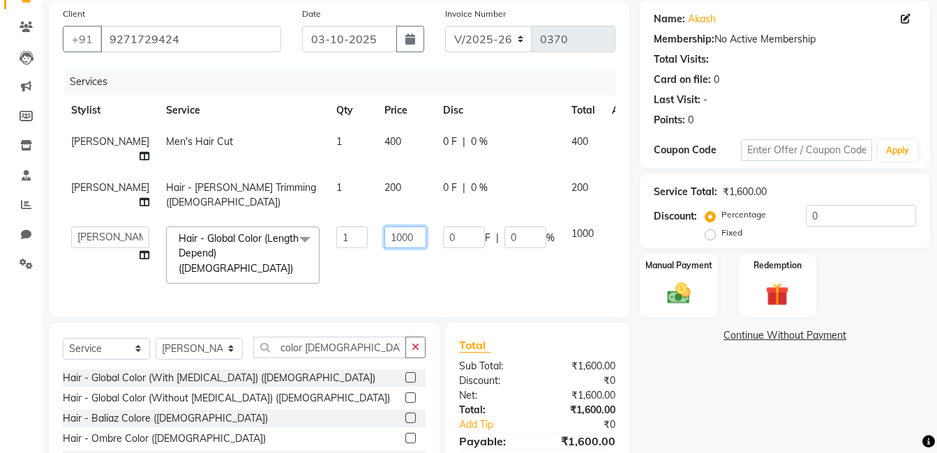
click at [384, 234] on input "1000" at bounding box center [405, 238] width 42 height 22
type input "1"
type input "600"
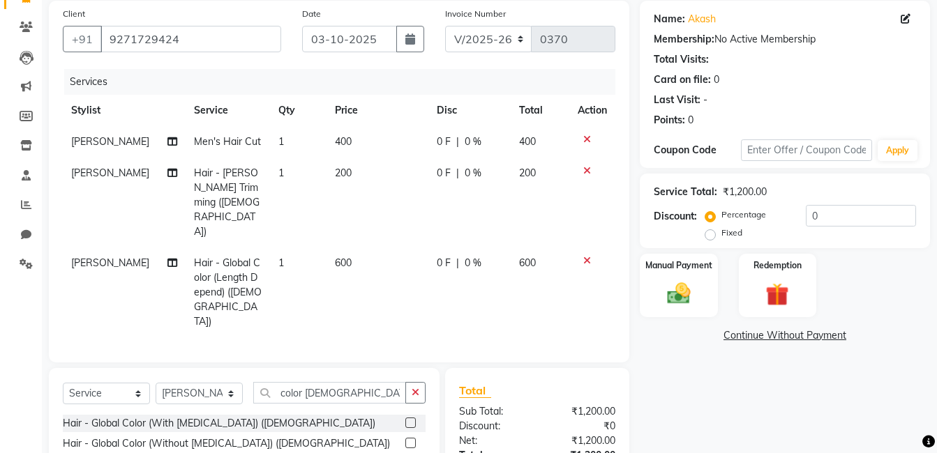
click at [395, 259] on td "600" at bounding box center [377, 293] width 102 height 90
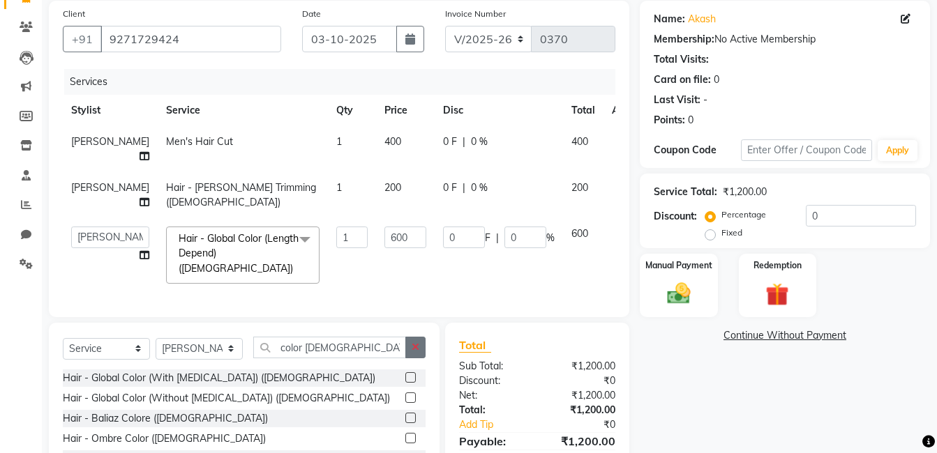
click at [411, 344] on button "button" at bounding box center [415, 348] width 20 height 22
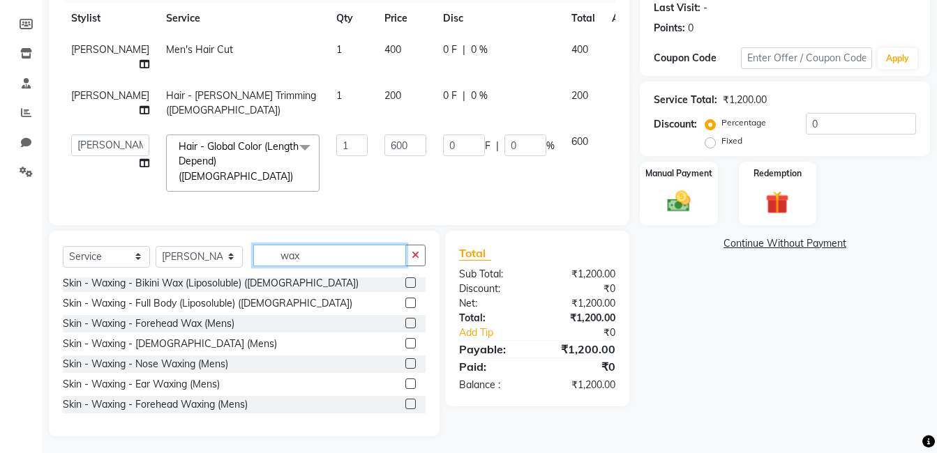
scroll to position [409, 0]
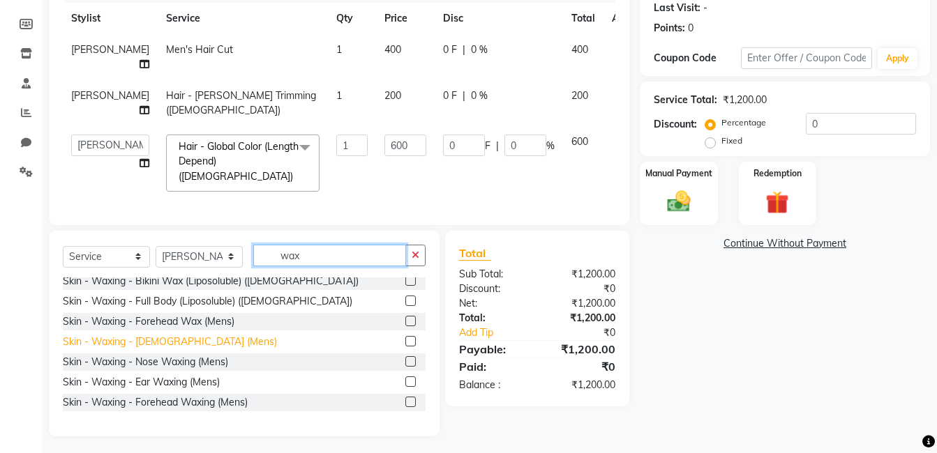
type input "wax"
click at [151, 335] on div "Skin - Waxing - [DEMOGRAPHIC_DATA] (Mens)" at bounding box center [170, 342] width 214 height 15
checkbox input "false"
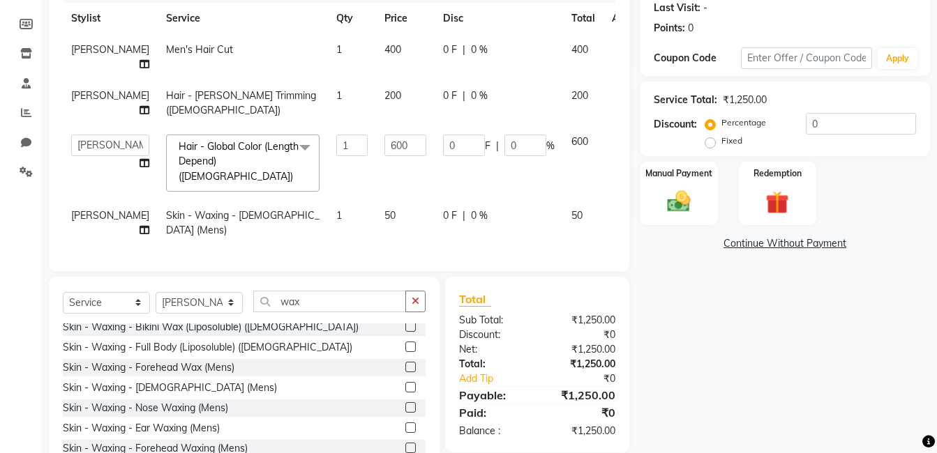
click at [377, 200] on td "50" at bounding box center [405, 223] width 59 height 46
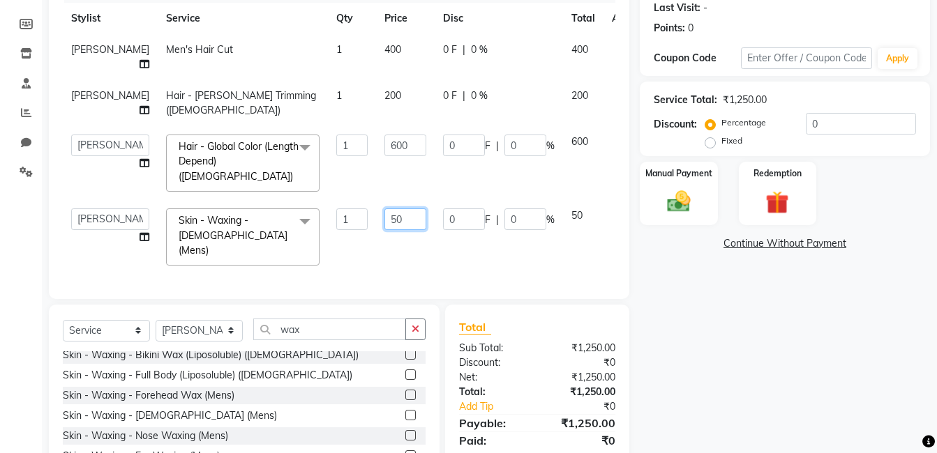
click at [384, 209] on input "50" at bounding box center [405, 220] width 42 height 22
type input "5"
type input "500"
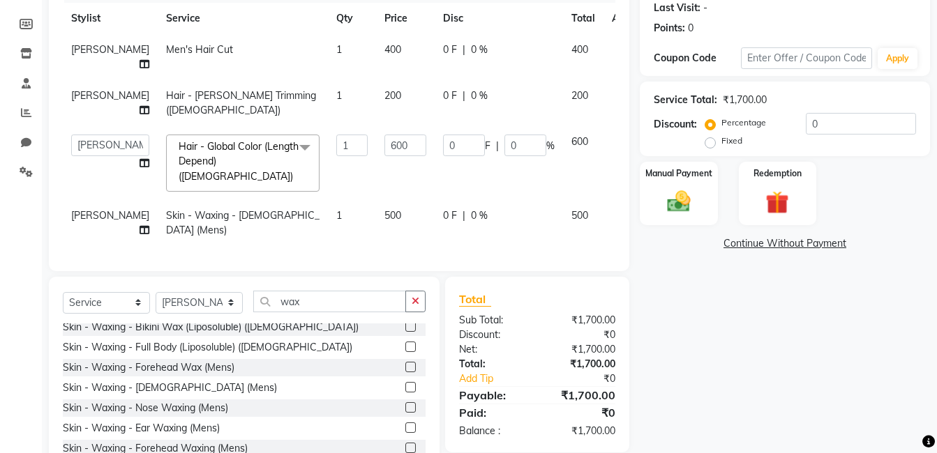
click at [398, 223] on td "500" at bounding box center [405, 223] width 59 height 46
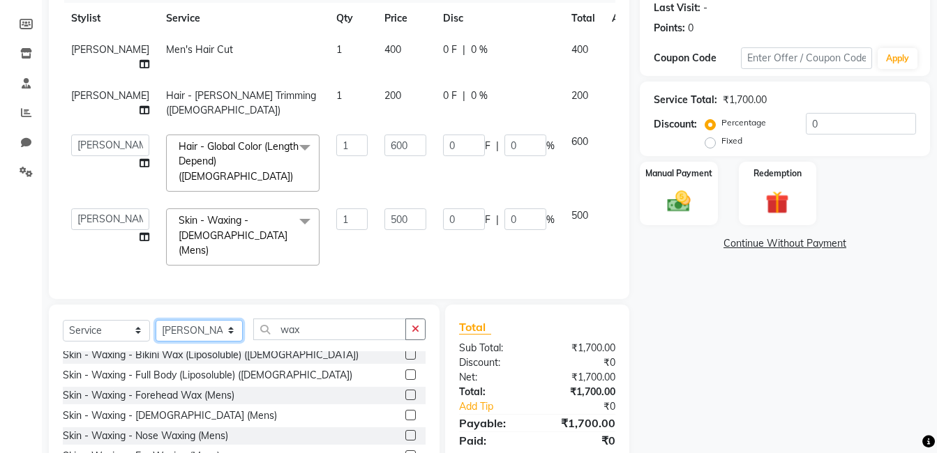
click at [234, 320] on select "Select Stylist [PERSON_NAME] [PERSON_NAME] Lucky MAJIT Manager [PERSON_NAME] [P…" at bounding box center [199, 331] width 87 height 22
select select "79301"
click at [156, 320] on select "Select Stylist [PERSON_NAME] [PERSON_NAME] Lucky MAJIT Manager [PERSON_NAME] [P…" at bounding box center [199, 331] width 87 height 22
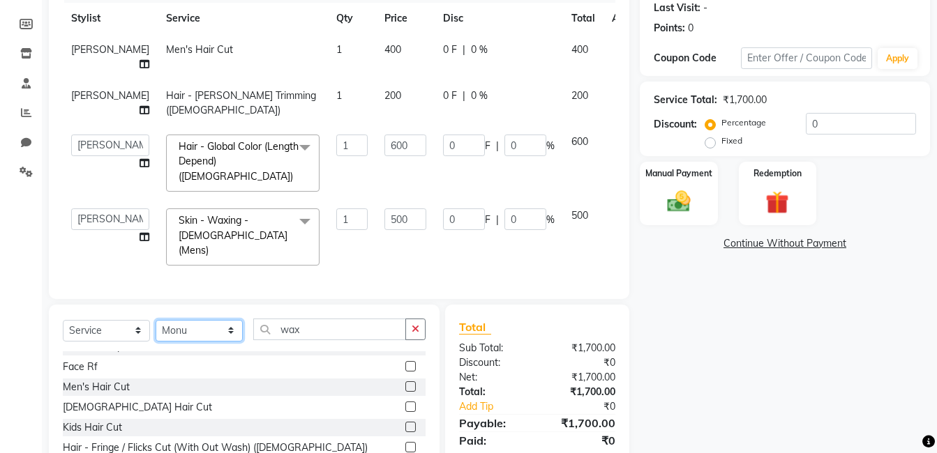
scroll to position [0, 0]
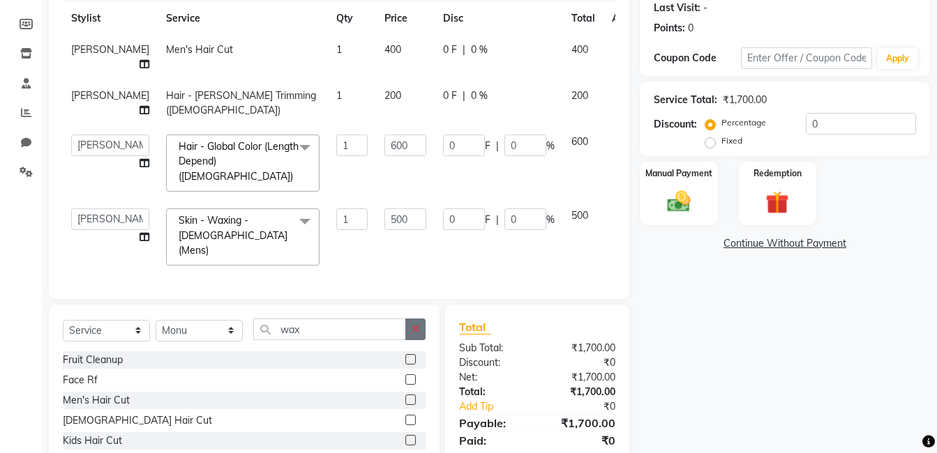
click at [412, 324] on icon "button" at bounding box center [415, 329] width 8 height 10
click at [83, 434] on div "Kids Hair Cut" at bounding box center [92, 441] width 59 height 15
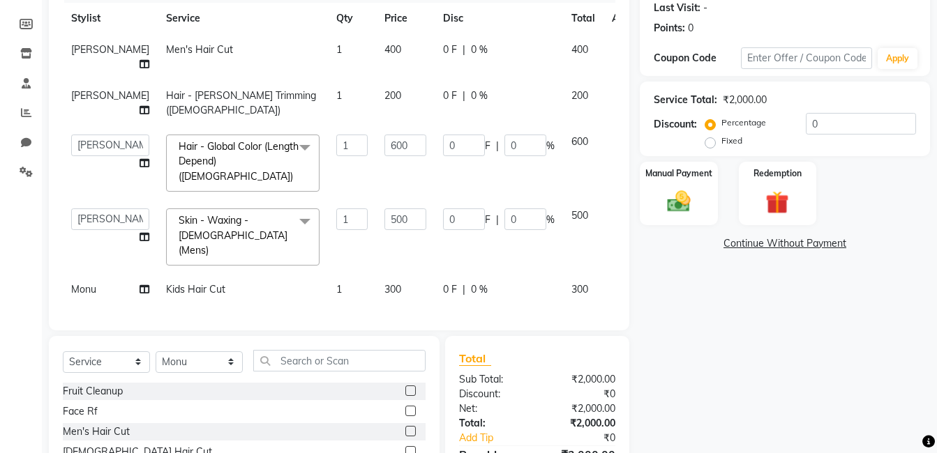
checkbox input "false"
click at [681, 185] on div "Manual Payment" at bounding box center [678, 193] width 81 height 66
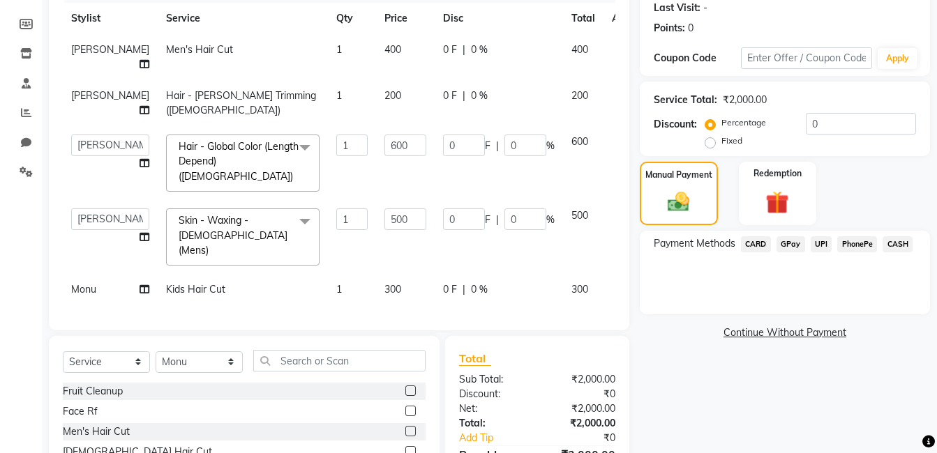
click at [791, 243] on span "GPay" at bounding box center [790, 244] width 29 height 16
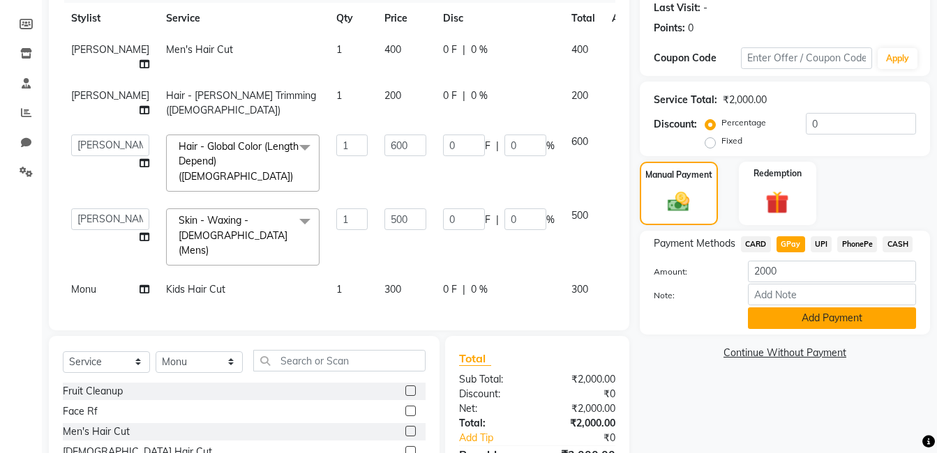
click at [795, 319] on button "Add Payment" at bounding box center [832, 319] width 168 height 22
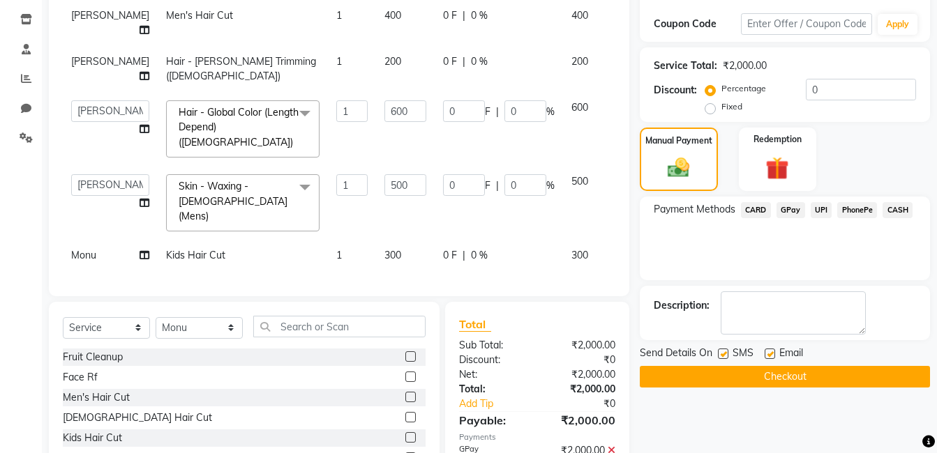
scroll to position [287, 0]
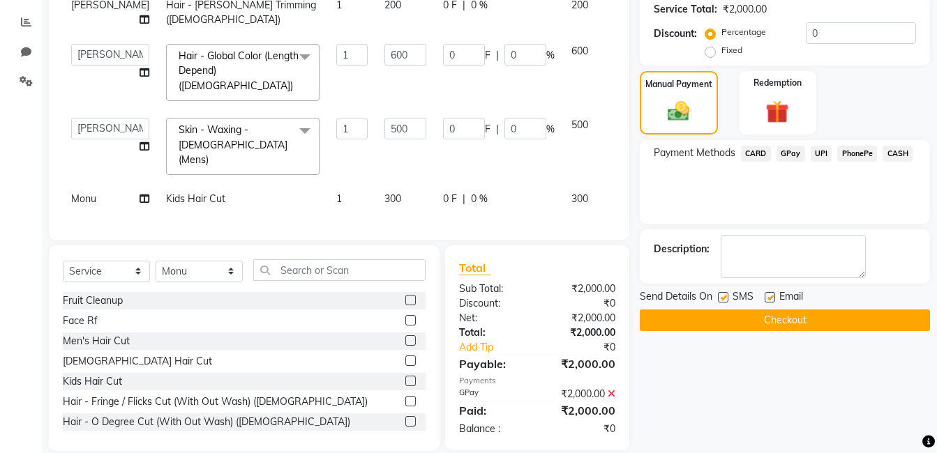
click at [866, 322] on button "Checkout" at bounding box center [785, 321] width 290 height 22
